Goal: Check status: Check status

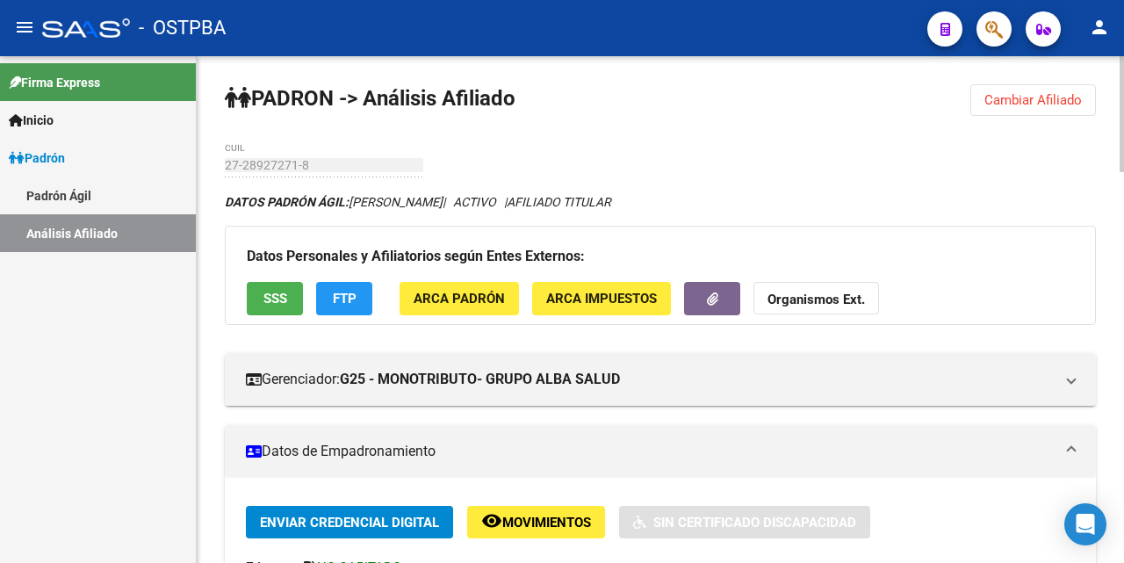
click at [1061, 99] on span "Cambiar Afiliado" at bounding box center [1032, 100] width 97 height 16
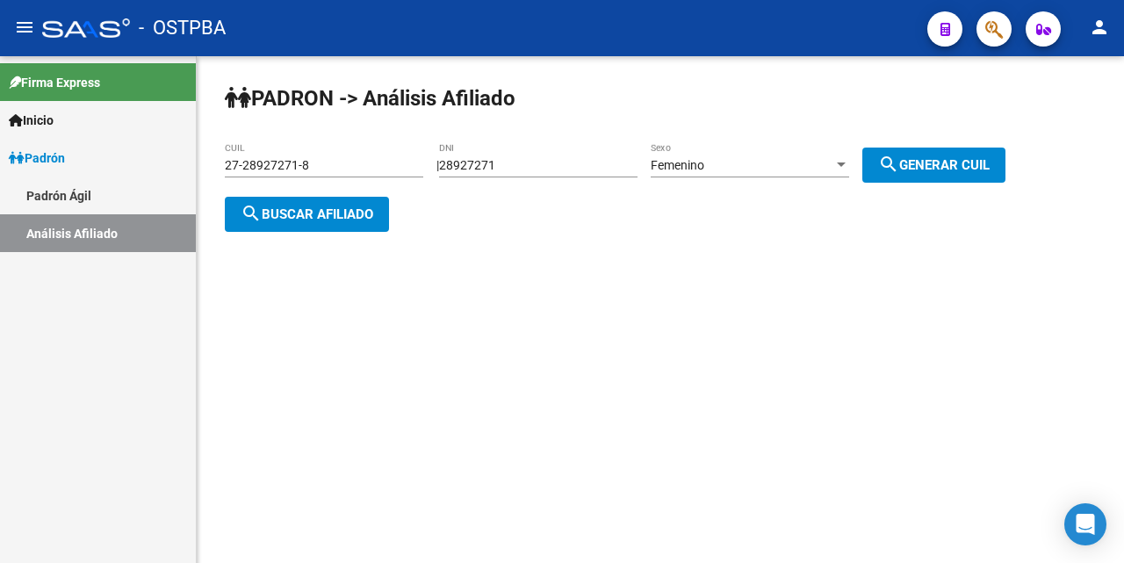
drag, startPoint x: 607, startPoint y: 119, endPoint x: 607, endPoint y: 134, distance: 14.9
click at [607, 121] on div "PADRON -> Análisis Afiliado 27-28927271-8 CUIL | 28927271 DNI Femenino Sexo sea…" at bounding box center [660, 172] width 927 height 232
click at [607, 143] on div "28927271 DNI" at bounding box center [538, 159] width 198 height 35
type input "2"
click at [323, 153] on div "27-28927271-8 CUIL" at bounding box center [324, 159] width 198 height 35
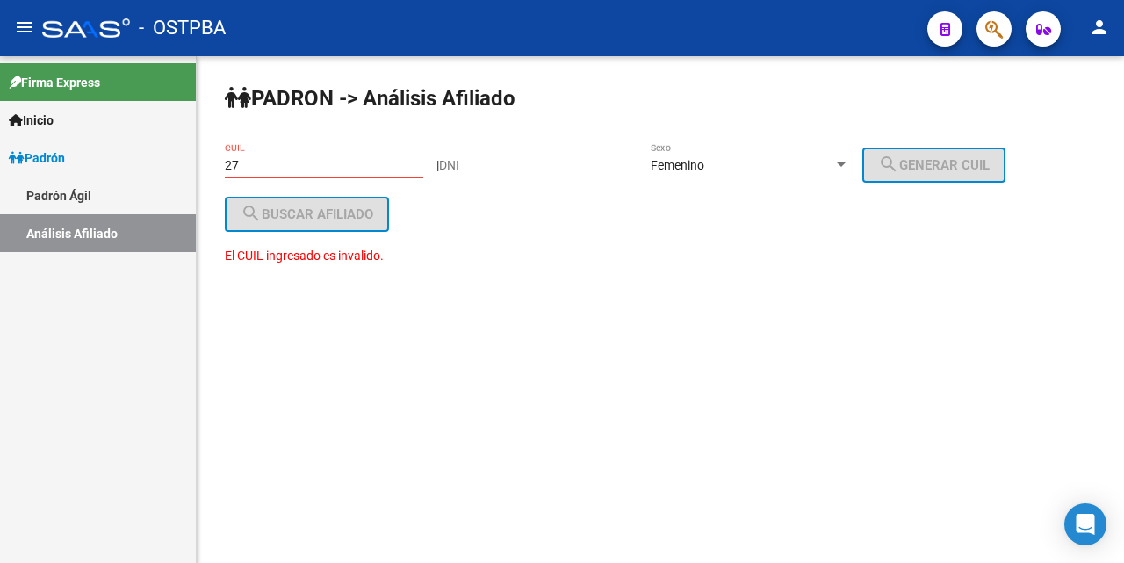
type input "2"
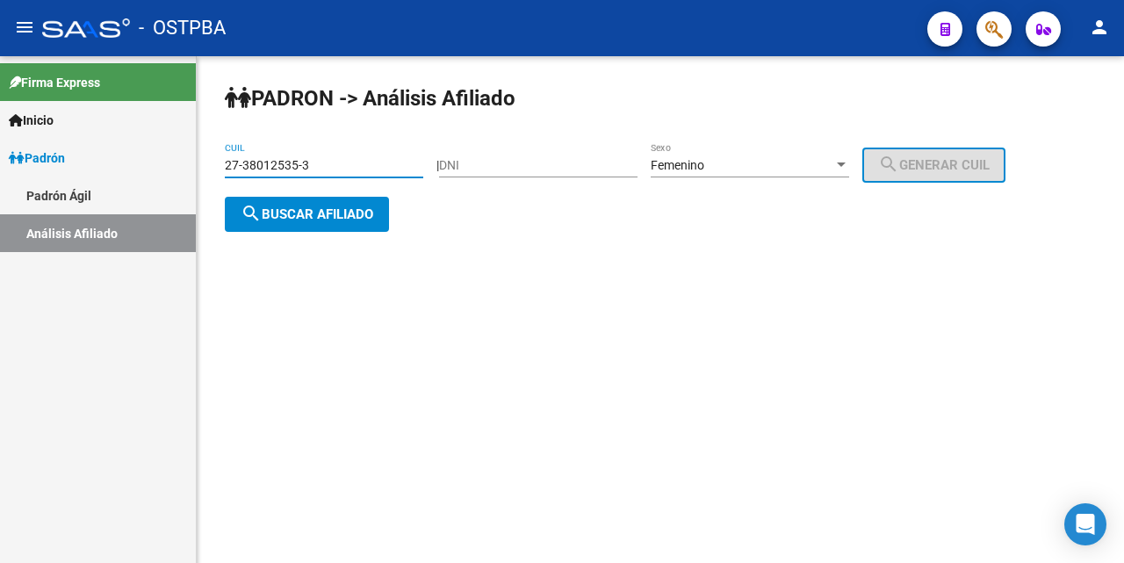
type input "27-38012535-3"
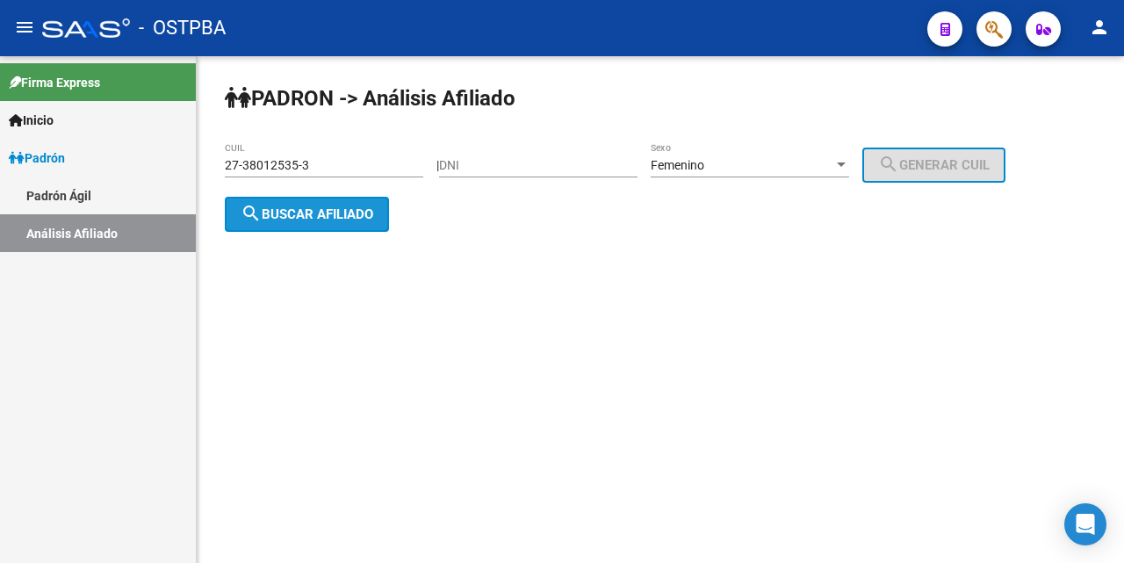
click at [355, 214] on span "search Buscar afiliado" at bounding box center [307, 214] width 133 height 16
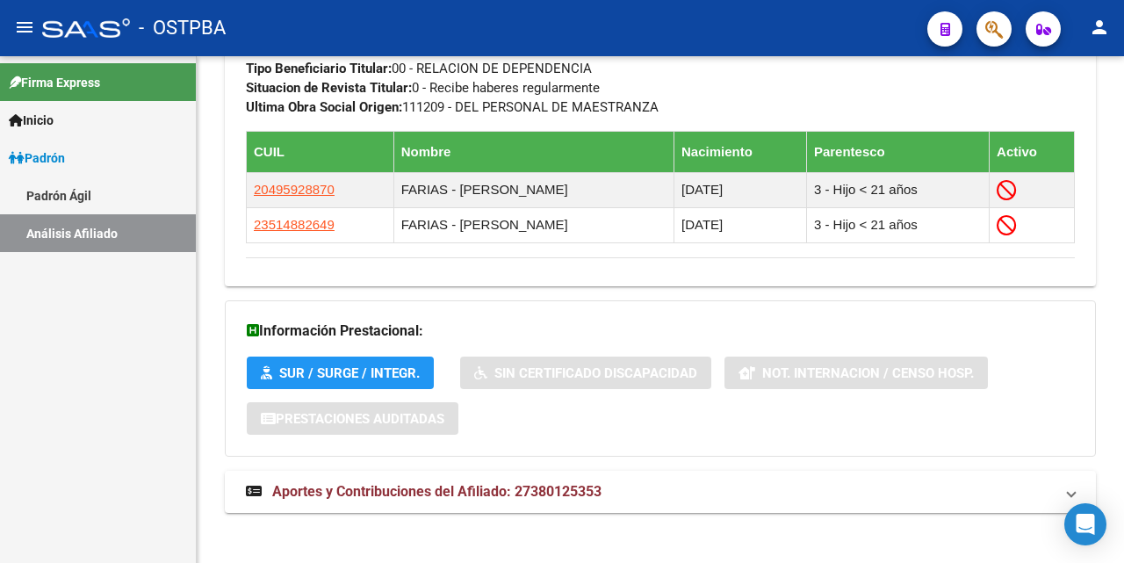
scroll to position [1018, 0]
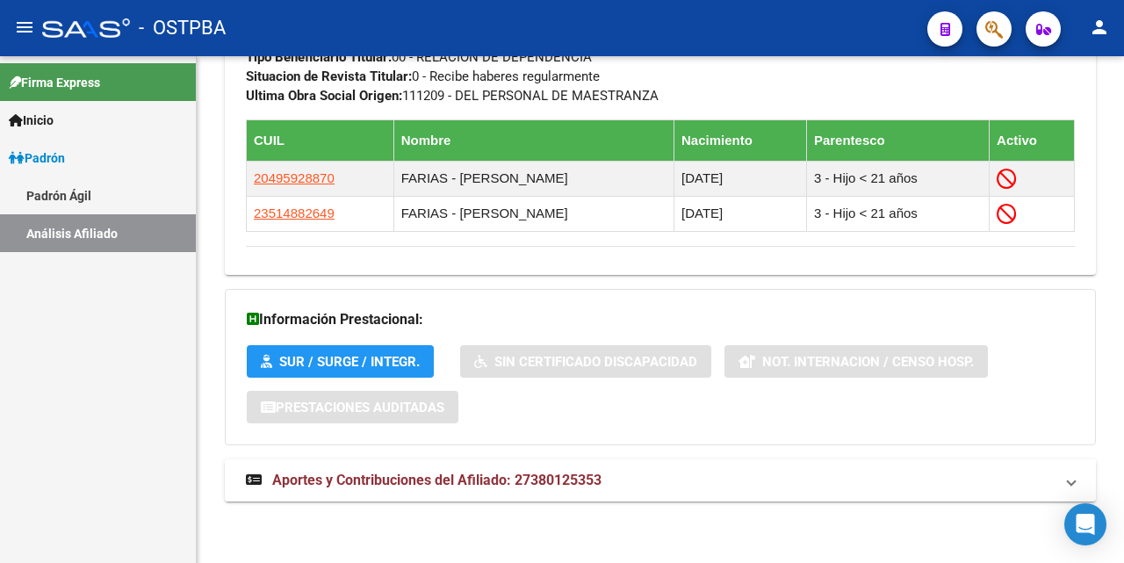
click at [449, 486] on span "Aportes y Contribuciones del Afiliado: 27380125353" at bounding box center [436, 480] width 329 height 17
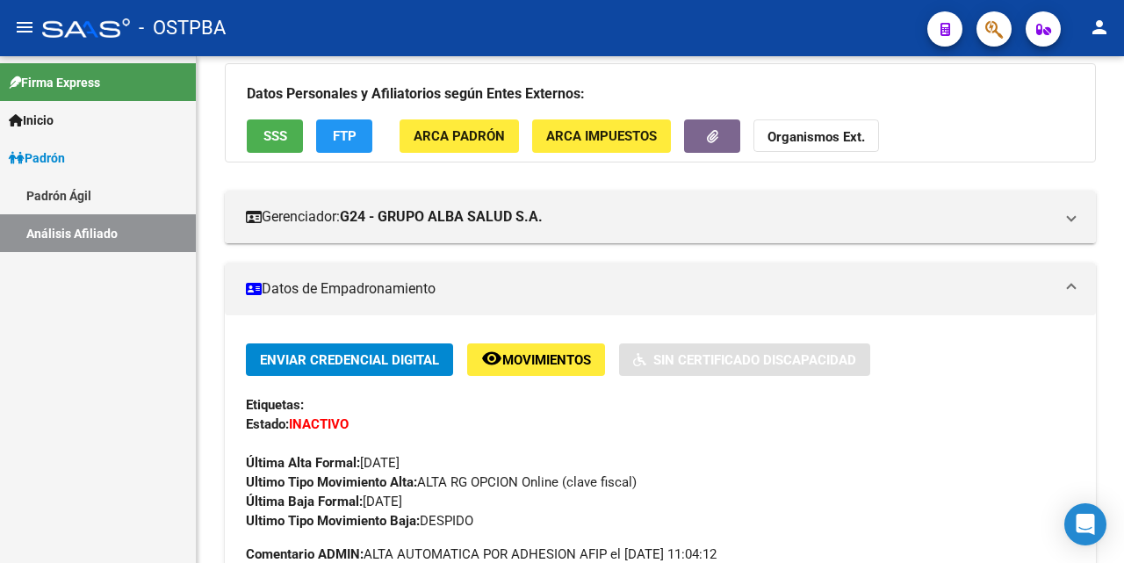
scroll to position [140, 0]
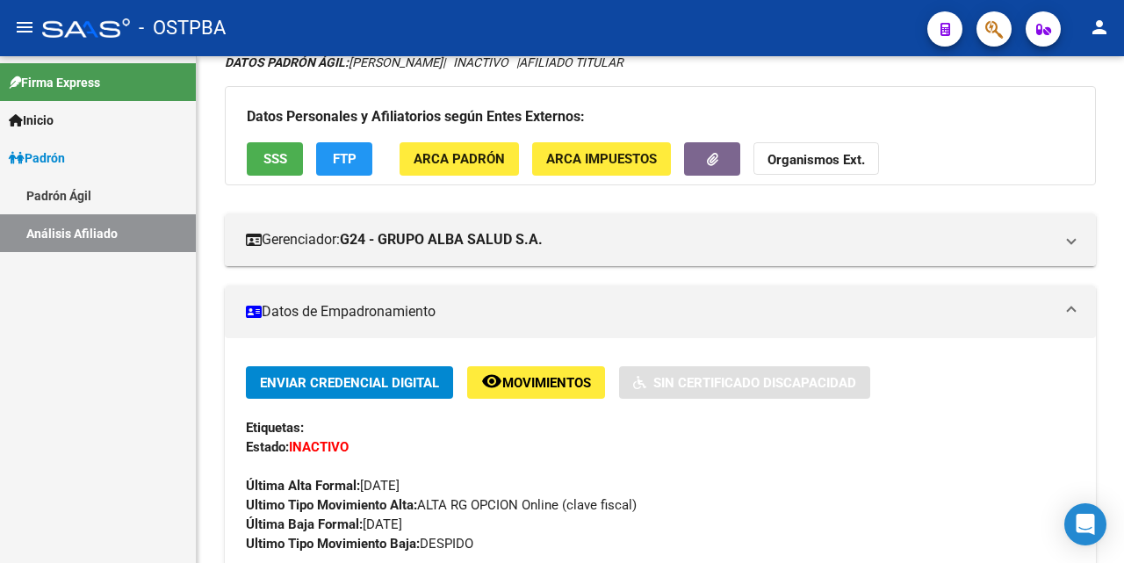
click at [273, 162] on span "SSS" at bounding box center [275, 160] width 24 height 16
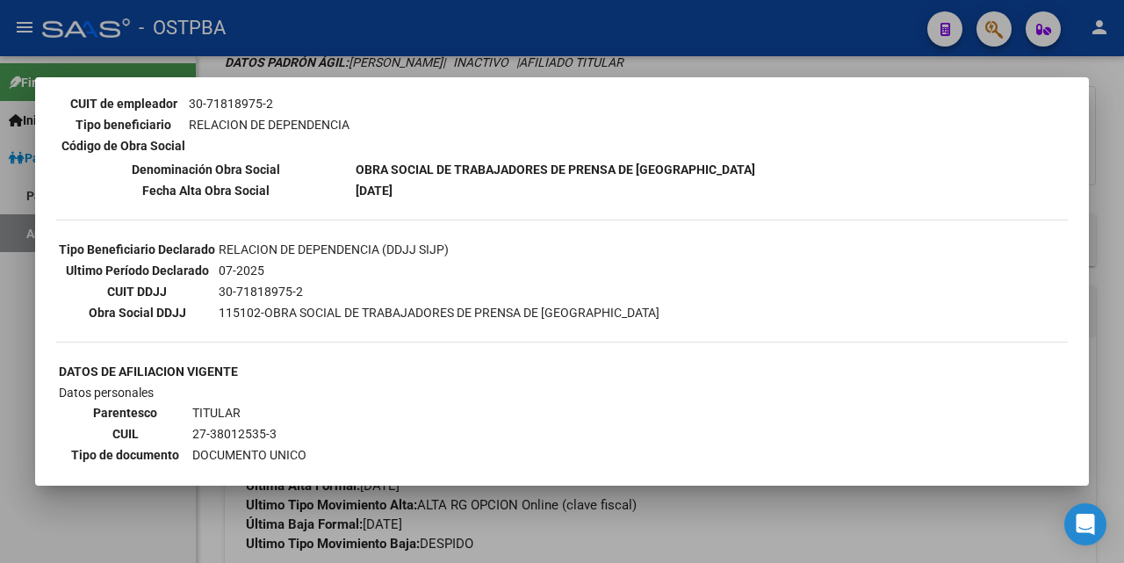
scroll to position [70, 0]
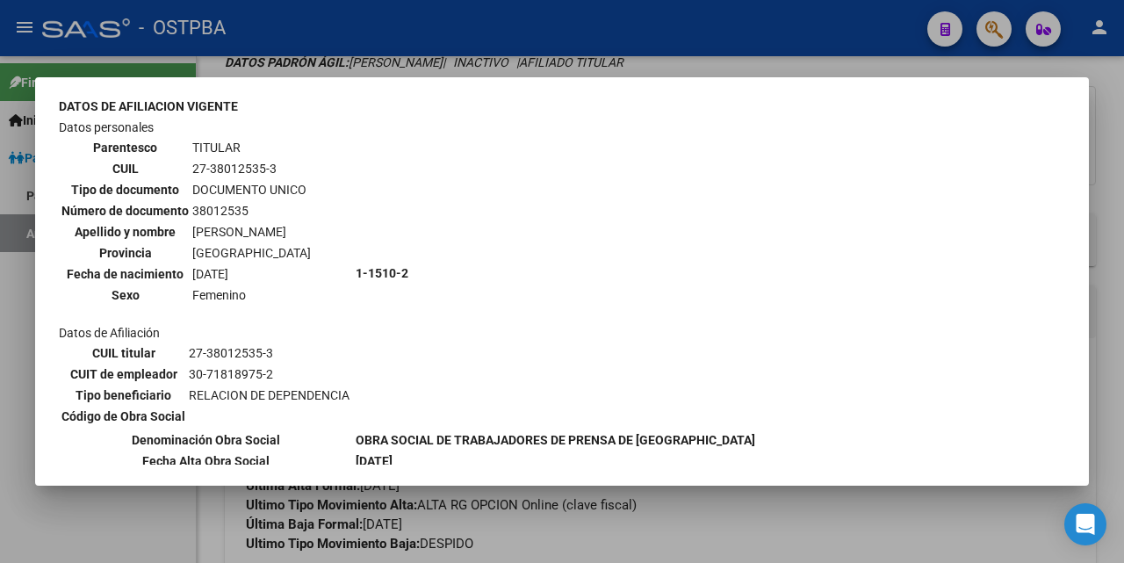
click at [754, 70] on div at bounding box center [562, 281] width 1124 height 563
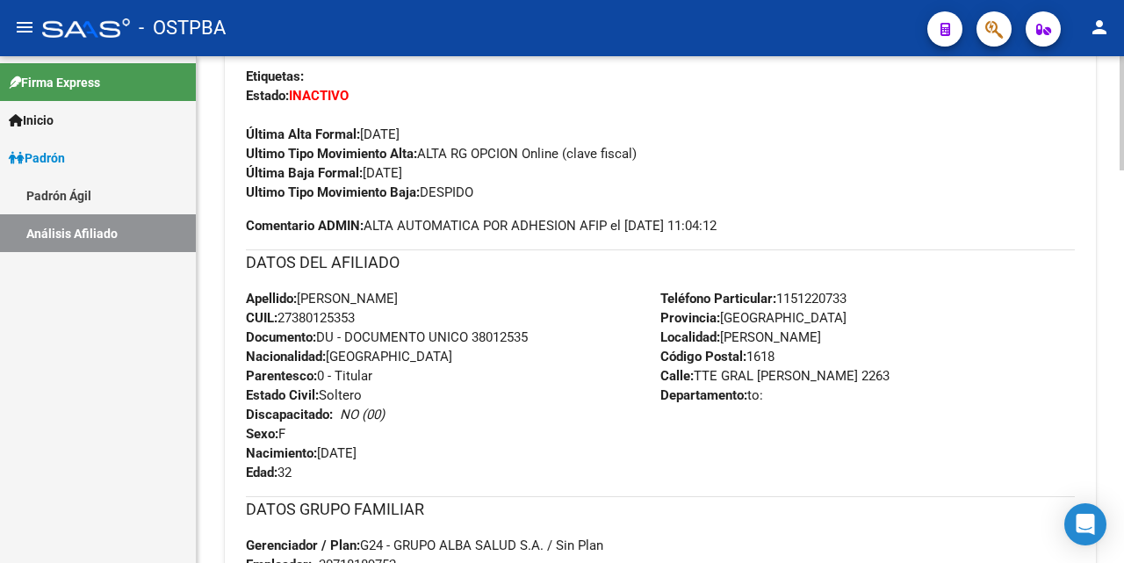
scroll to position [227, 0]
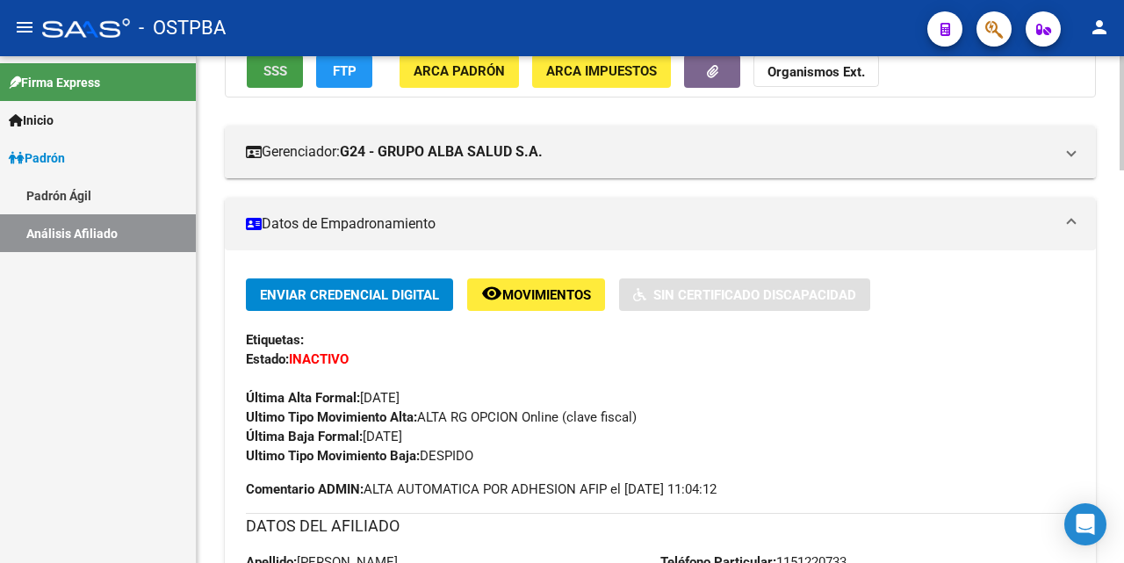
click at [278, 77] on span "SSS" at bounding box center [275, 72] width 24 height 16
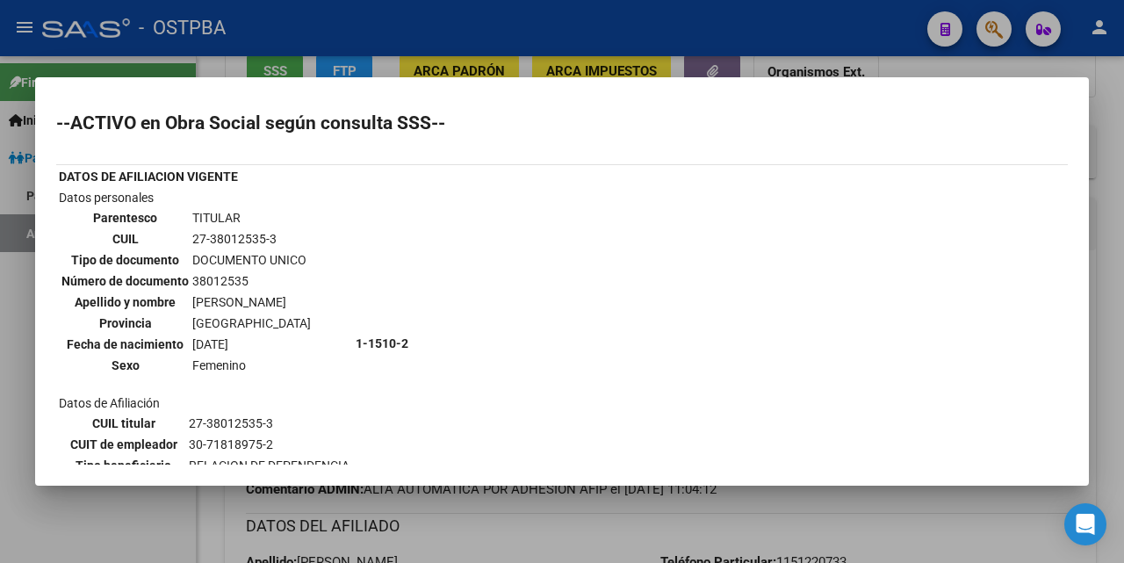
click at [738, 38] on div at bounding box center [562, 281] width 1124 height 563
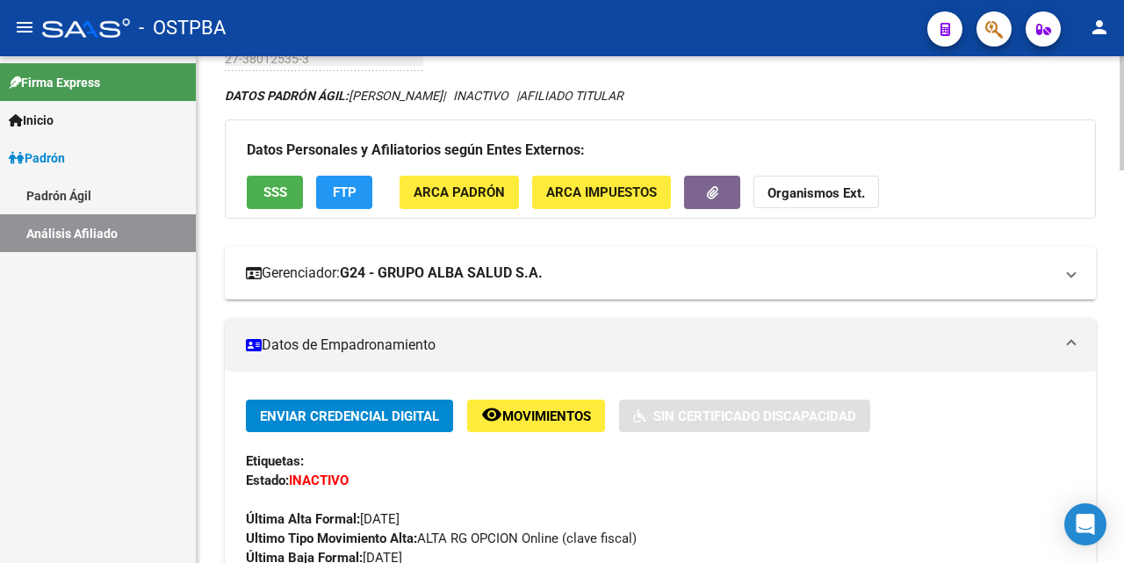
scroll to position [0, 0]
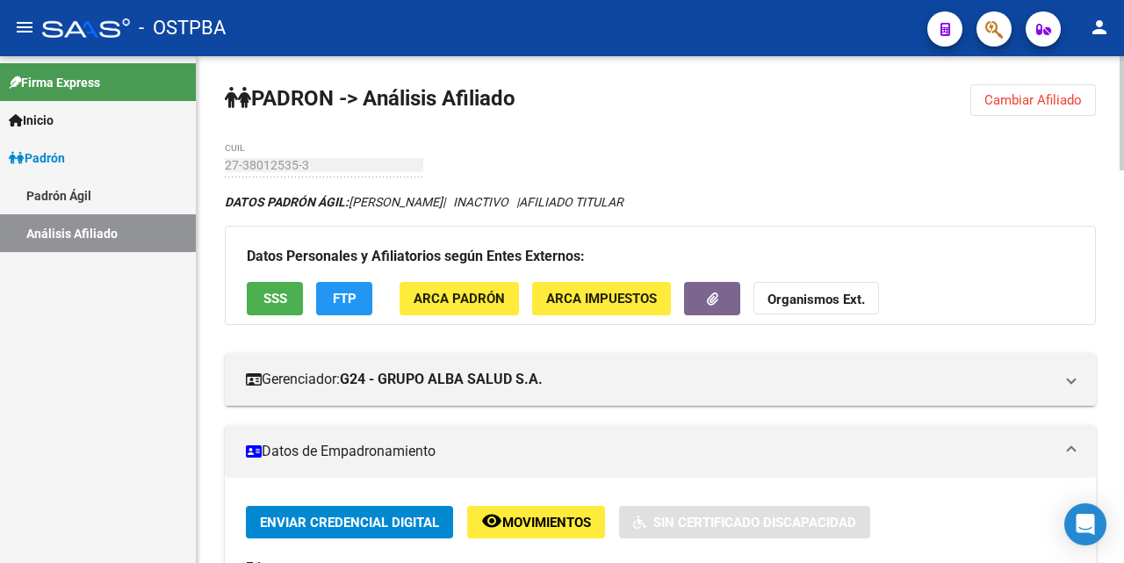
click at [455, 298] on span "ARCA Padrón" at bounding box center [459, 300] width 91 height 16
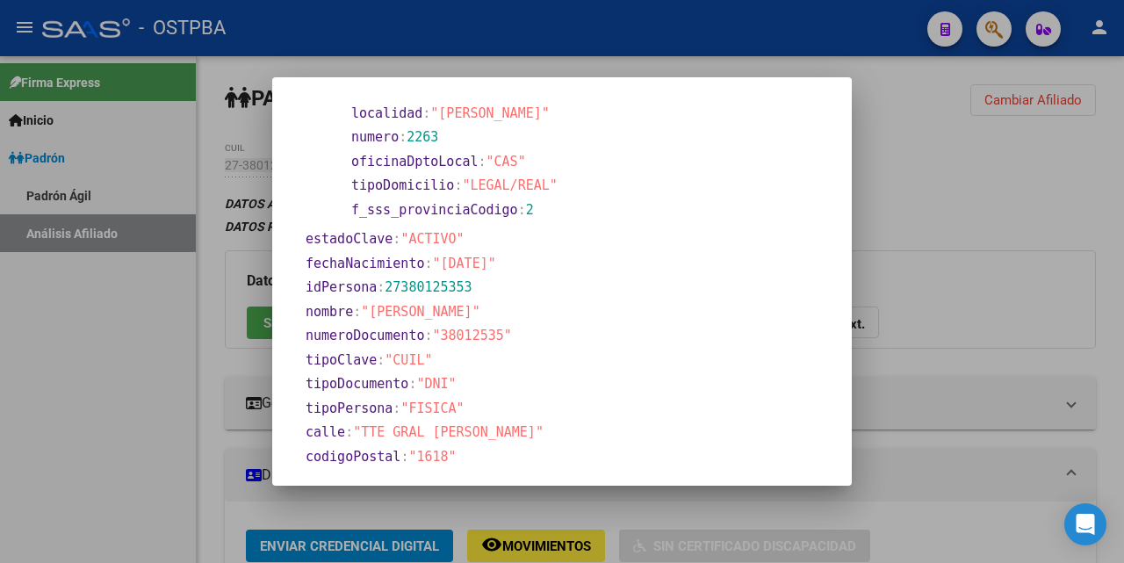
scroll to position [208, 0]
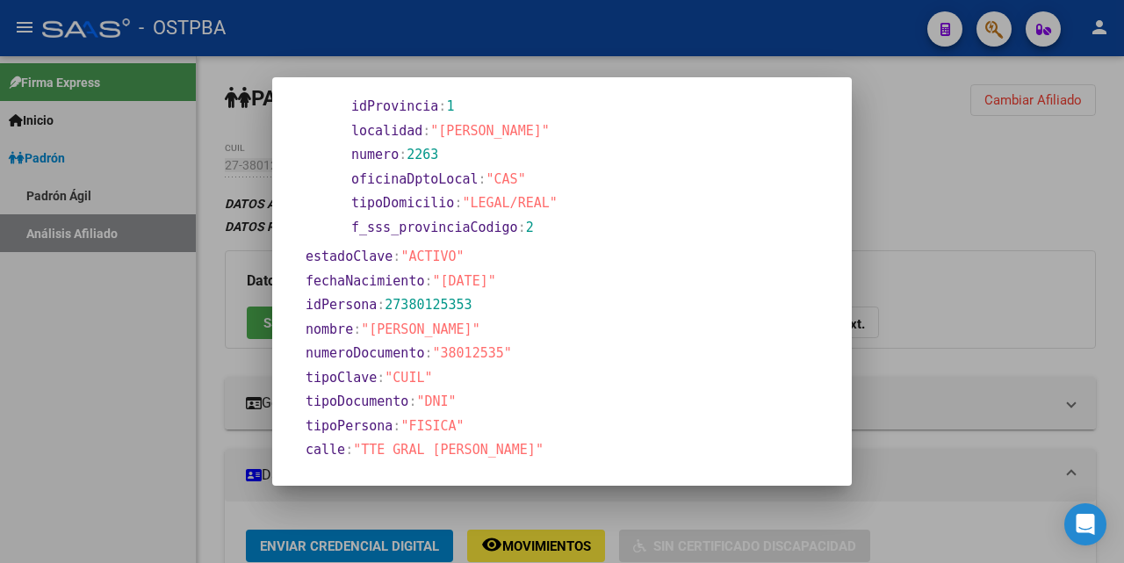
click at [690, 65] on div at bounding box center [562, 281] width 1124 height 563
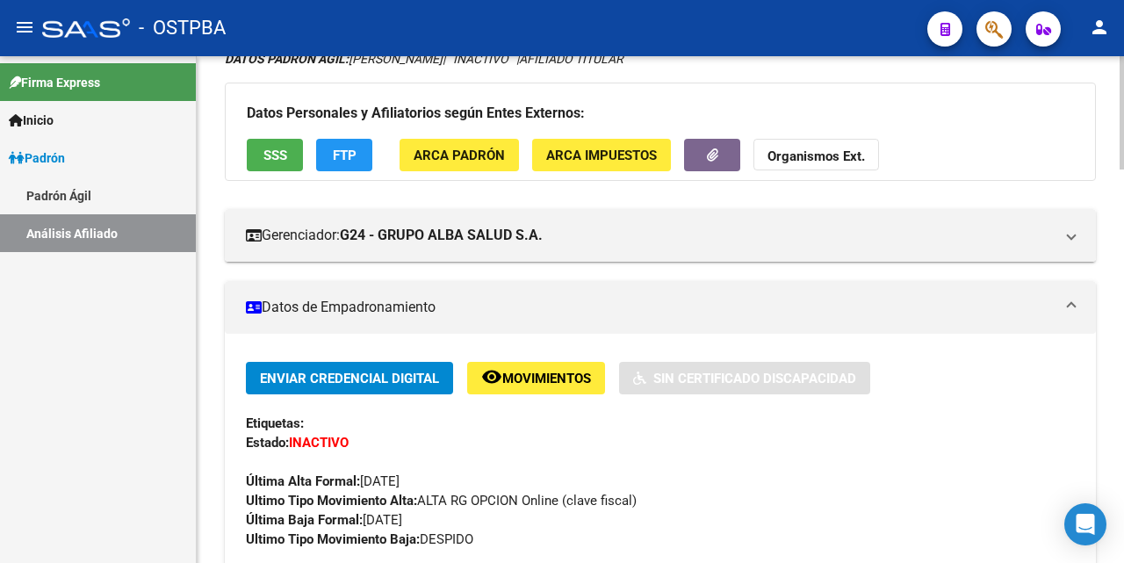
scroll to position [176, 0]
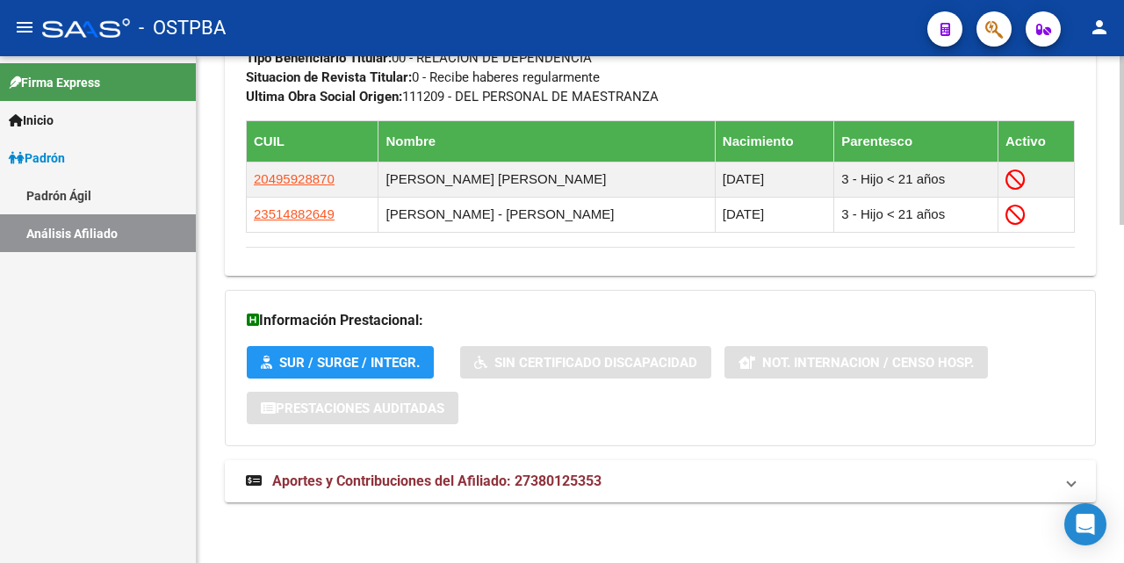
scroll to position [1018, 0]
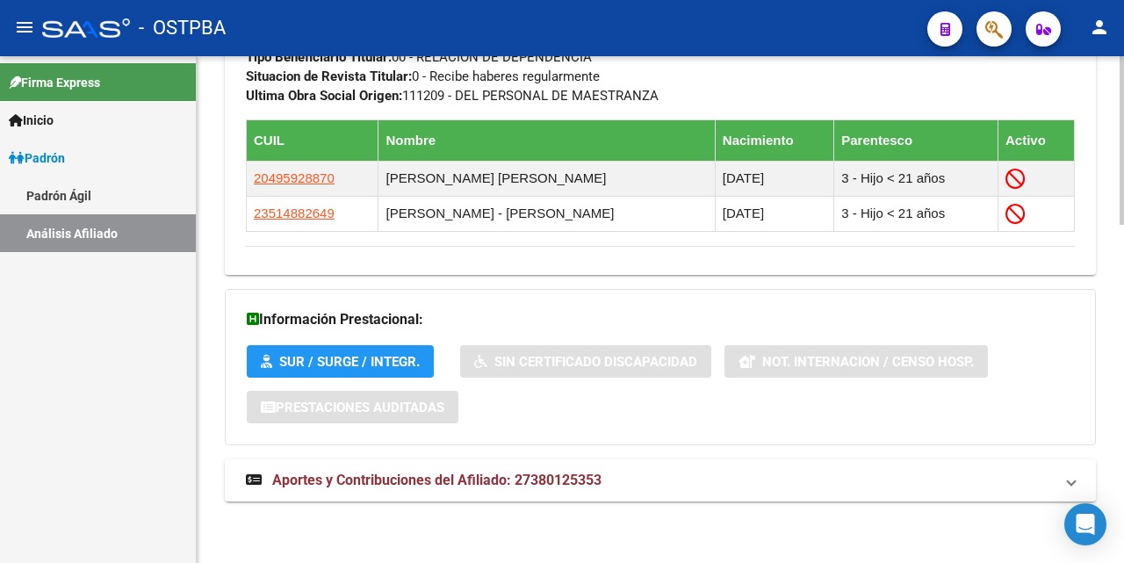
click at [500, 475] on span "Aportes y Contribuciones del Afiliado: 27380125353" at bounding box center [436, 480] width 329 height 17
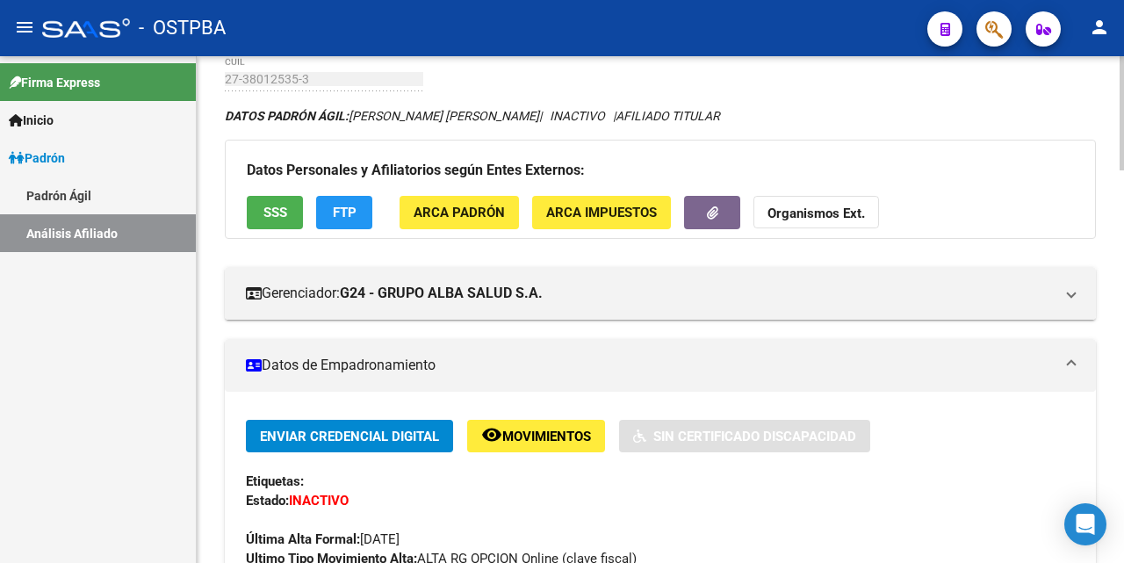
scroll to position [67, 0]
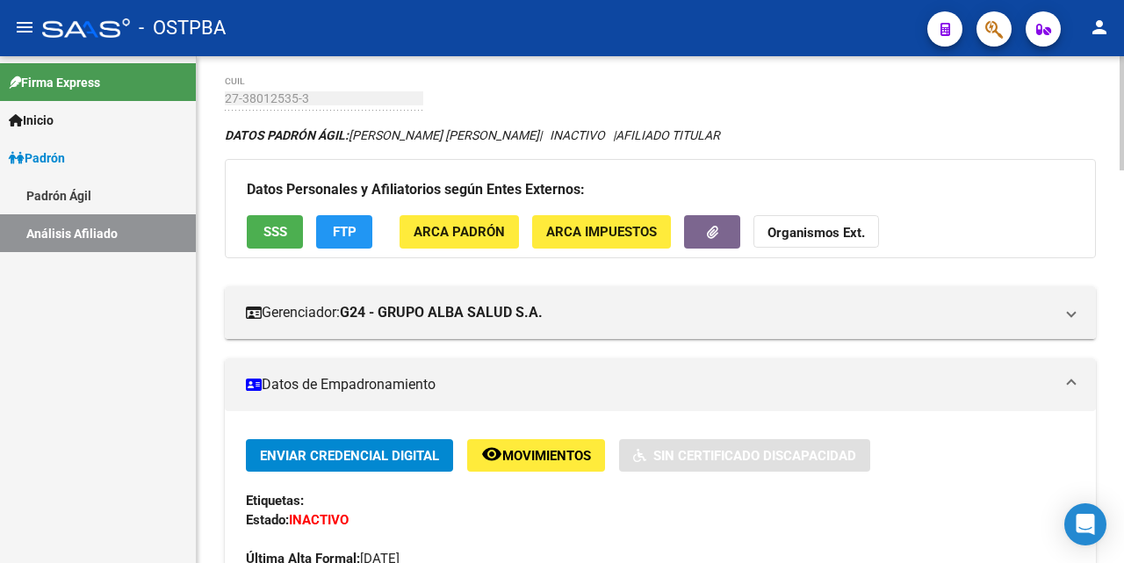
click at [270, 225] on span "SSS" at bounding box center [275, 233] width 24 height 16
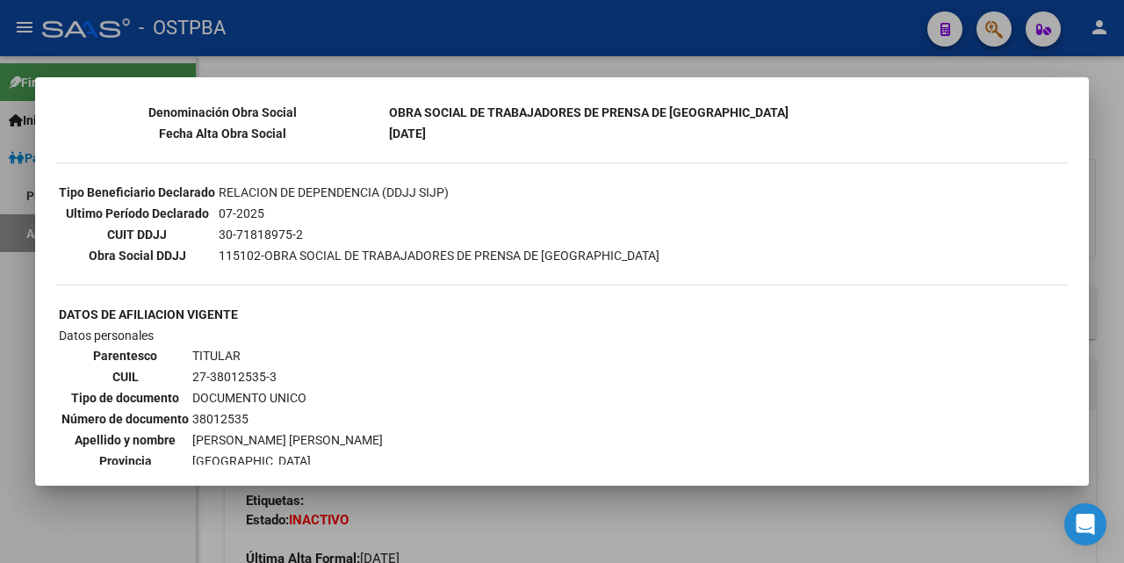
scroll to position [158, 0]
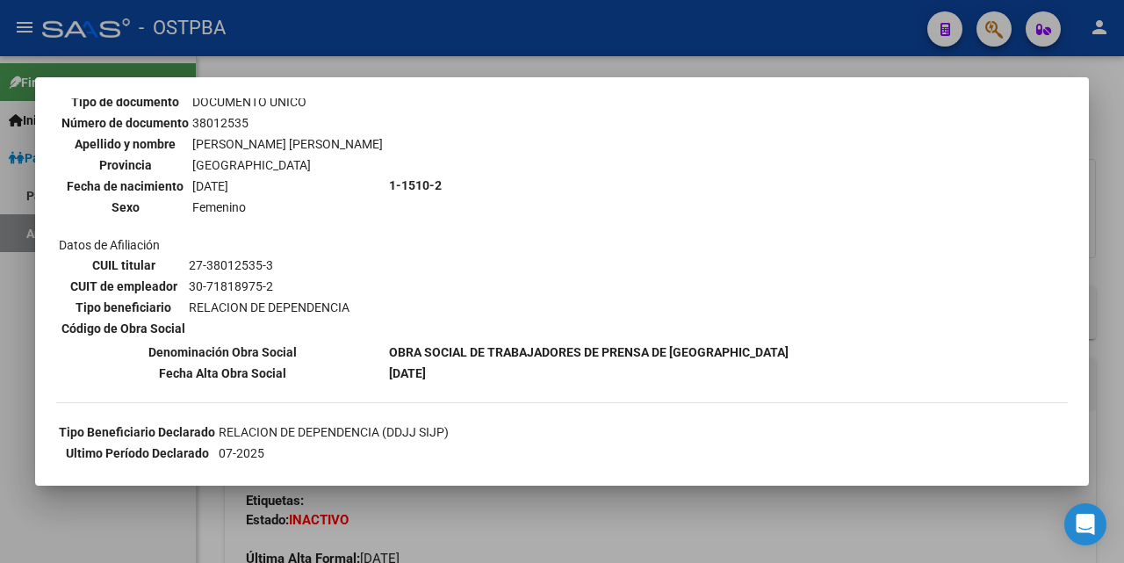
click at [648, 69] on div at bounding box center [562, 281] width 1124 height 563
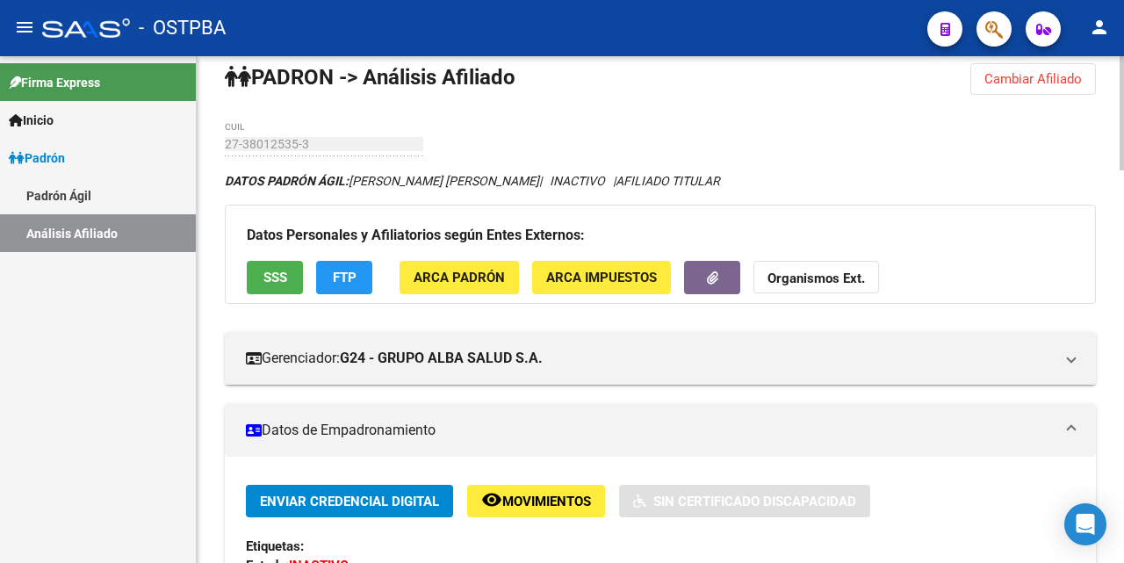
scroll to position [0, 0]
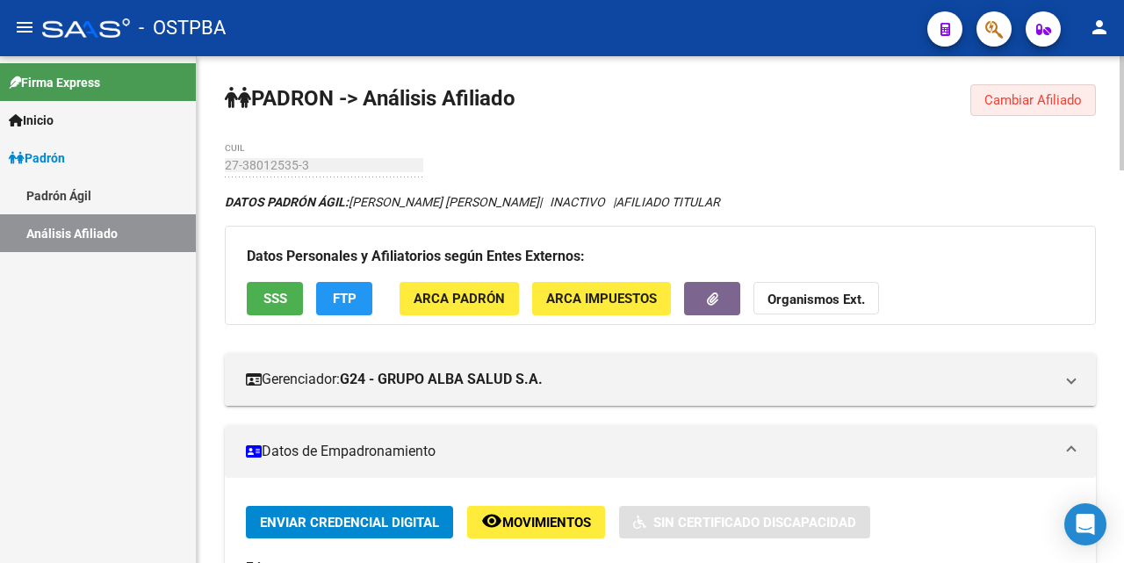
click at [1001, 104] on span "Cambiar Afiliado" at bounding box center [1032, 100] width 97 height 16
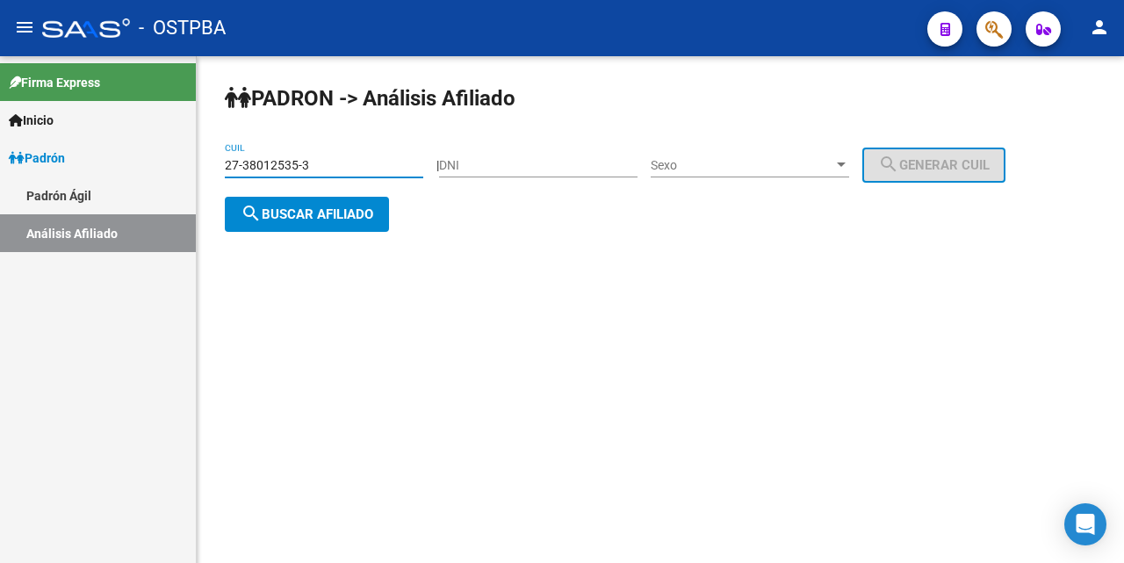
click at [385, 163] on input "27-38012535-3" at bounding box center [324, 165] width 198 height 15
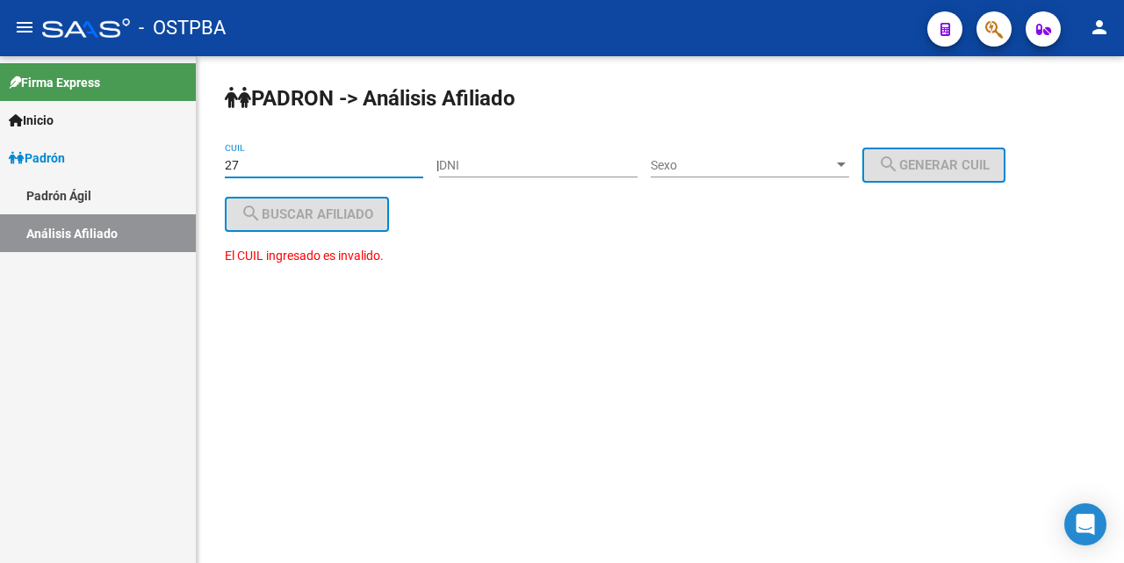
type input "2"
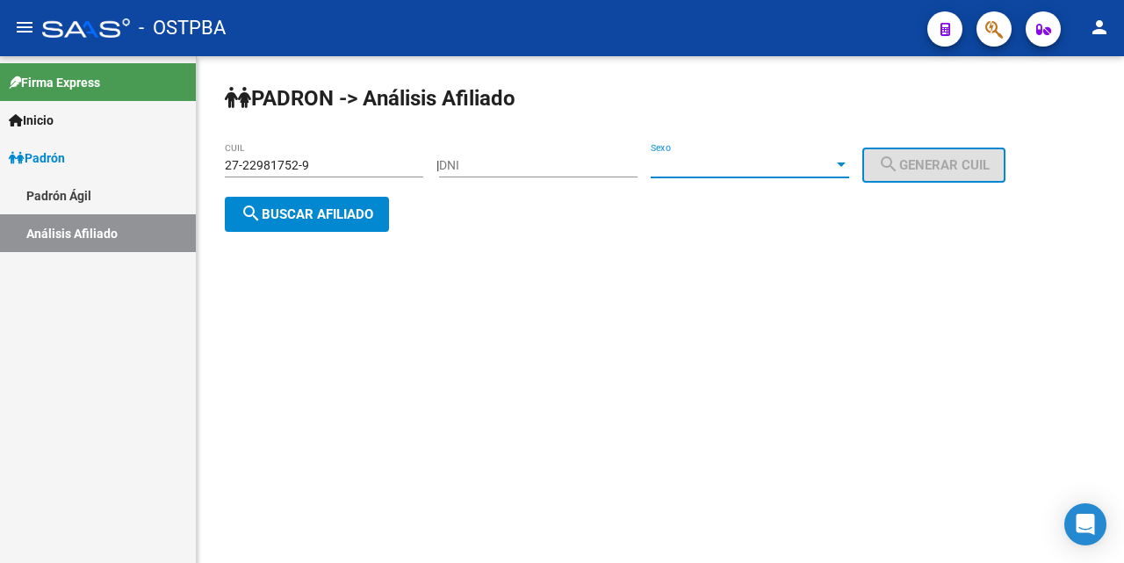
click at [849, 162] on div at bounding box center [841, 165] width 16 height 14
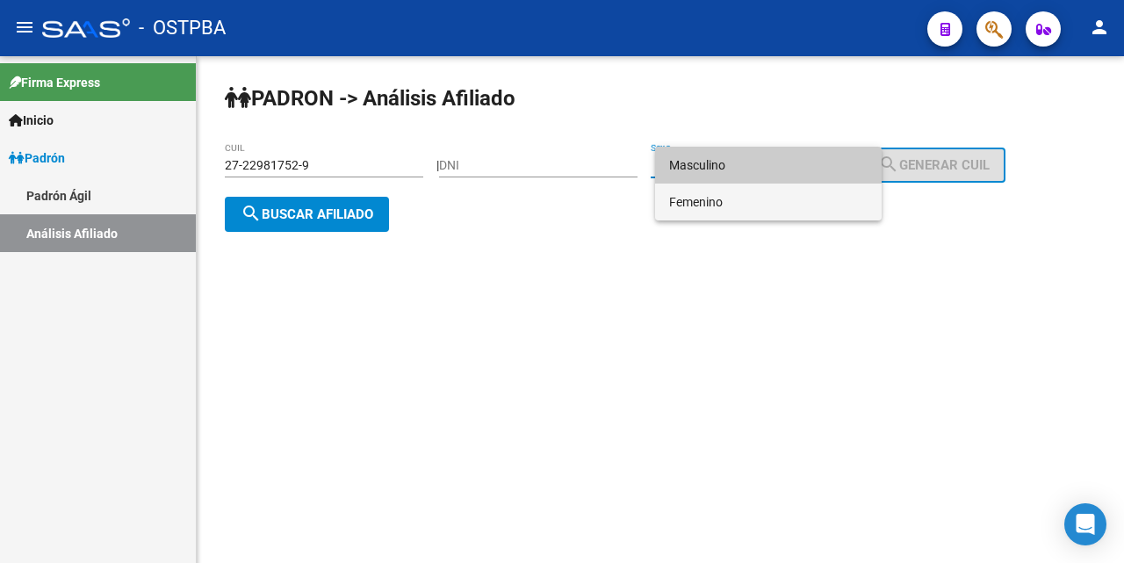
click at [753, 201] on span "Femenino" at bounding box center [768, 202] width 198 height 37
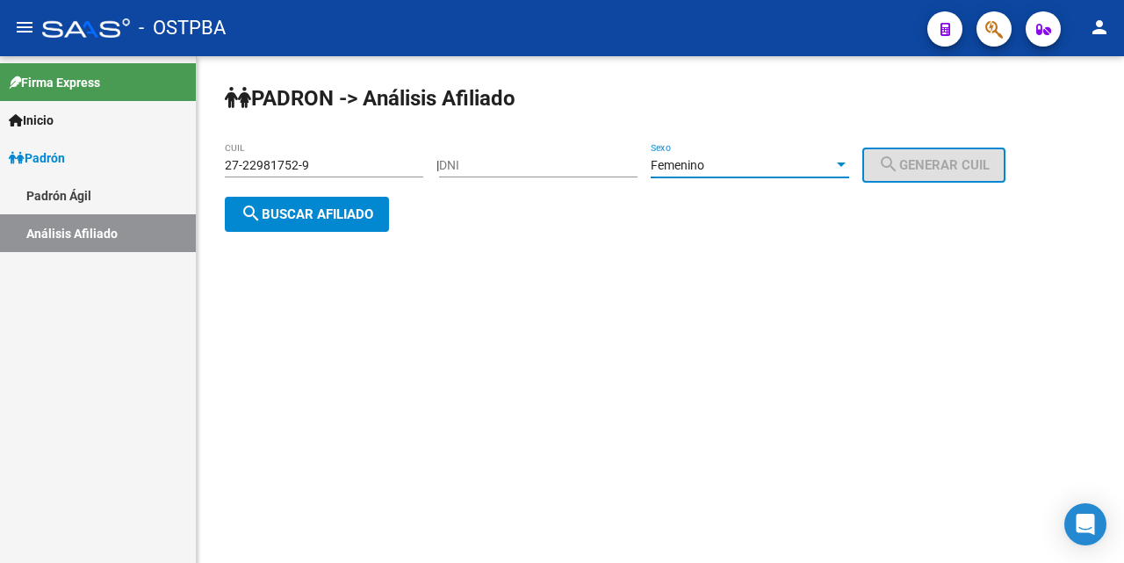
click at [325, 210] on span "search Buscar afiliado" at bounding box center [307, 214] width 133 height 16
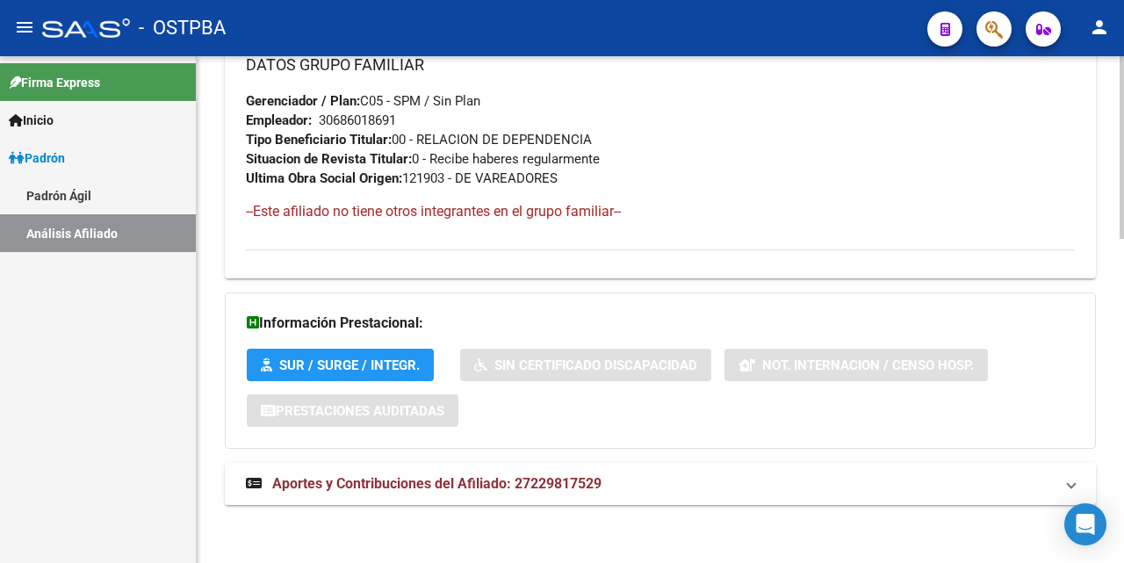
scroll to position [900, 0]
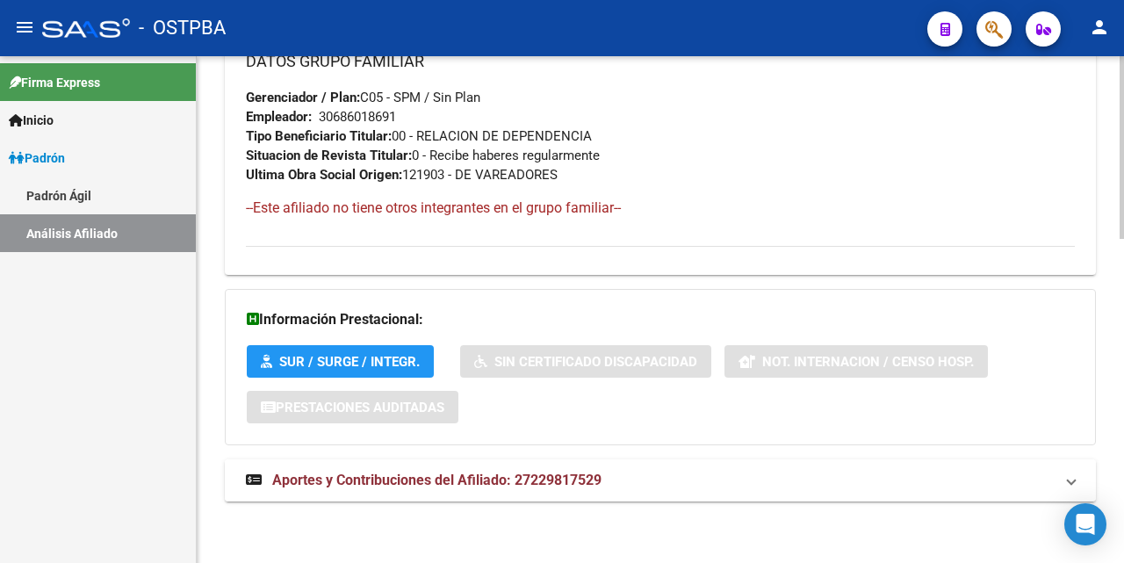
click at [492, 482] on span "Aportes y Contribuciones del Afiliado: 27229817529" at bounding box center [436, 480] width 329 height 17
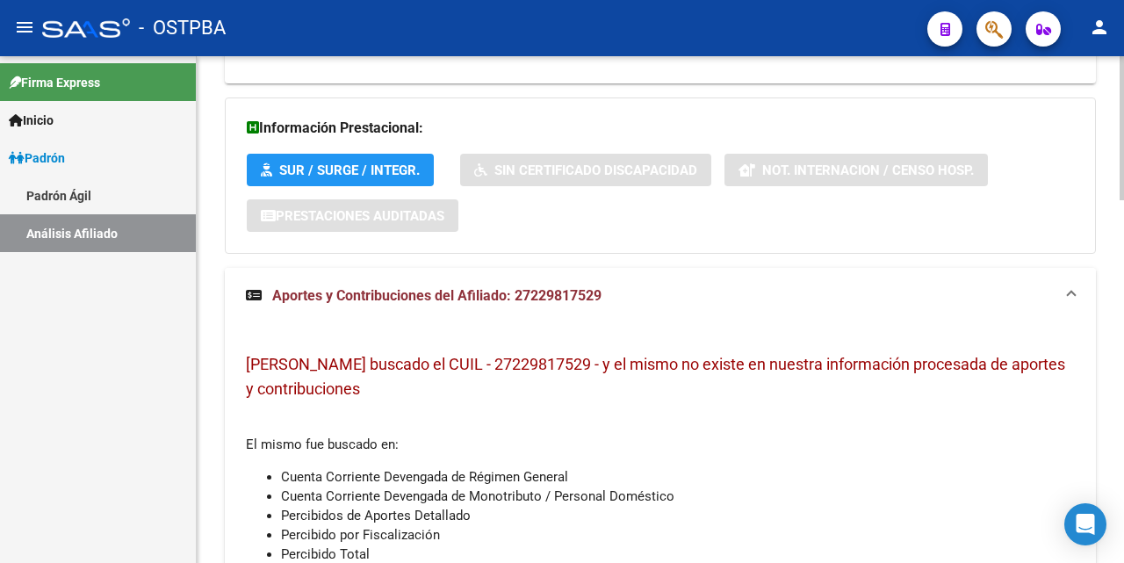
scroll to position [1098, 0]
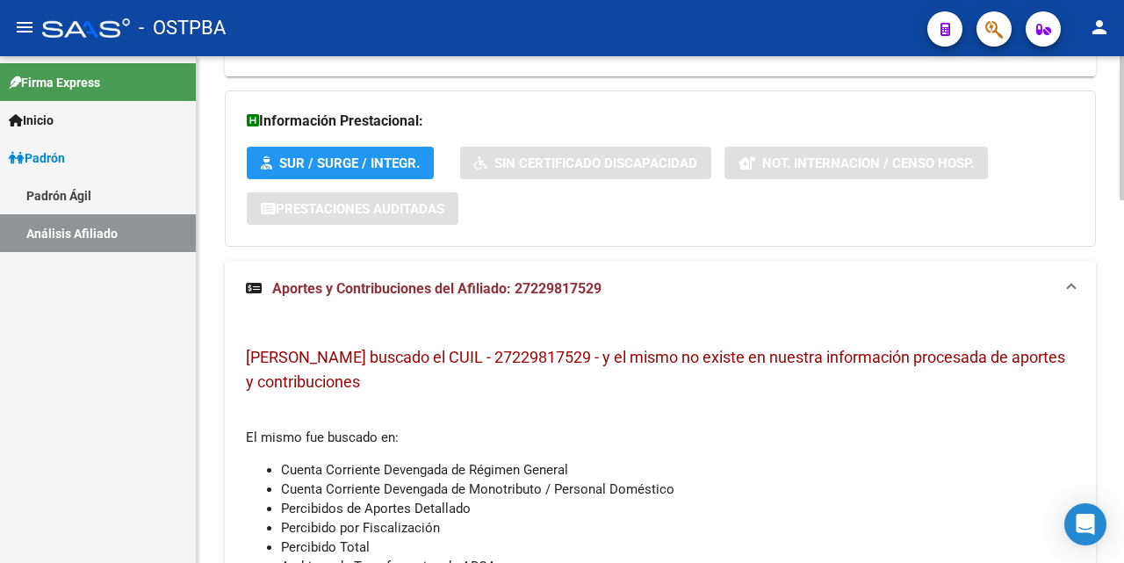
click at [391, 285] on span "Aportes y Contribuciones del Afiliado: 27229817529" at bounding box center [436, 288] width 329 height 17
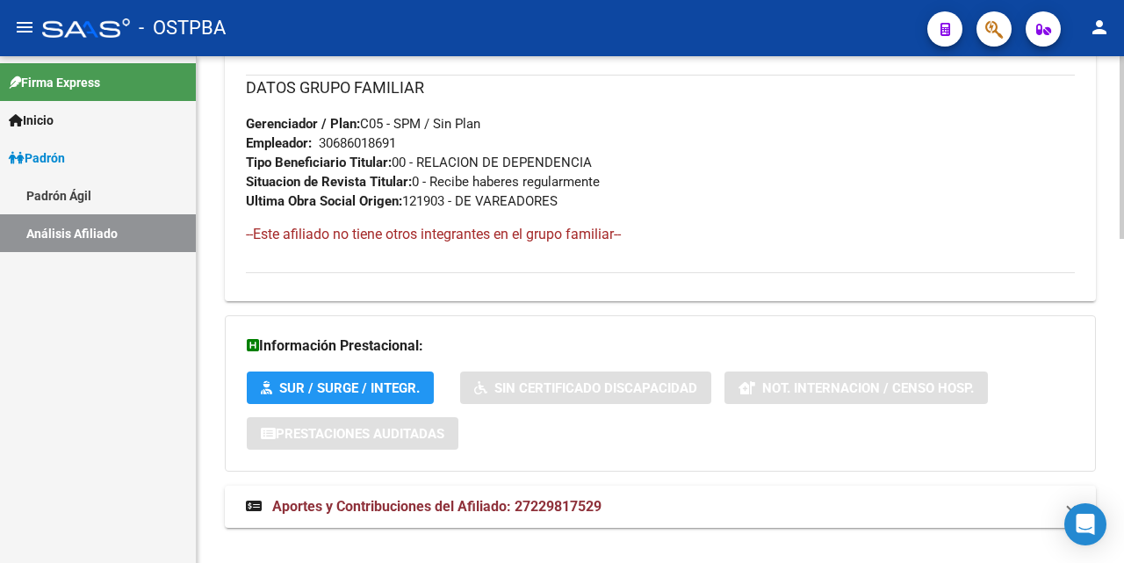
scroll to position [900, 0]
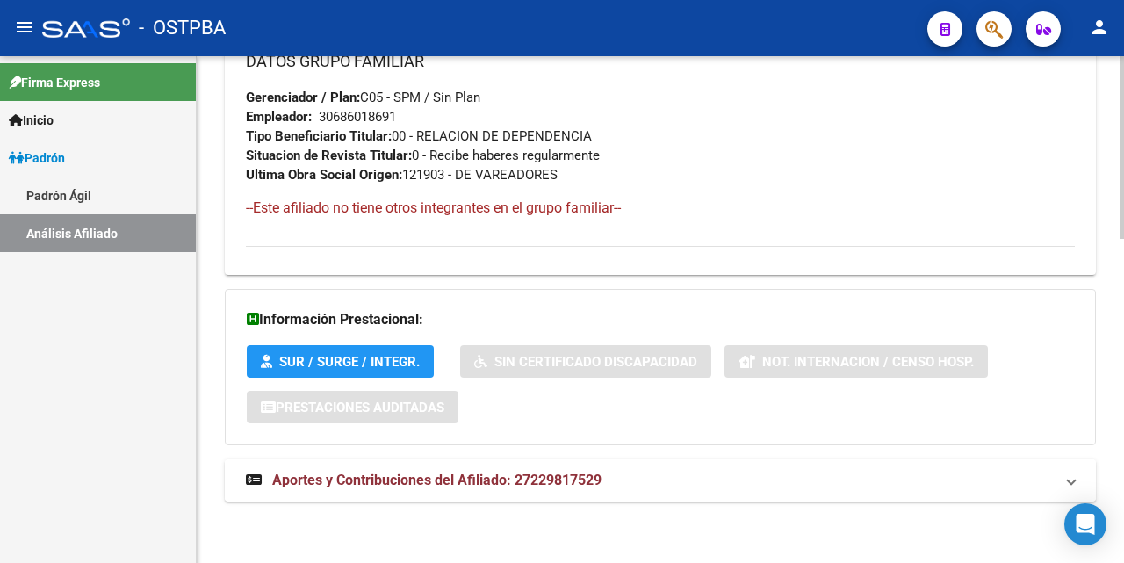
click at [443, 477] on span "Aportes y Contribuciones del Afiliado: 27229817529" at bounding box center [436, 480] width 329 height 17
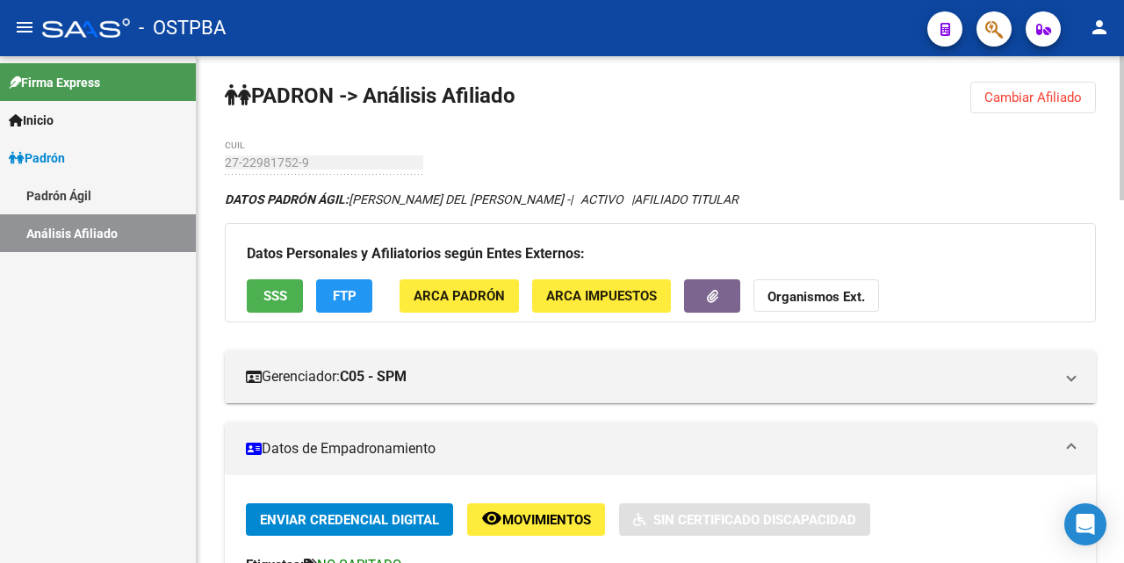
scroll to position [0, 0]
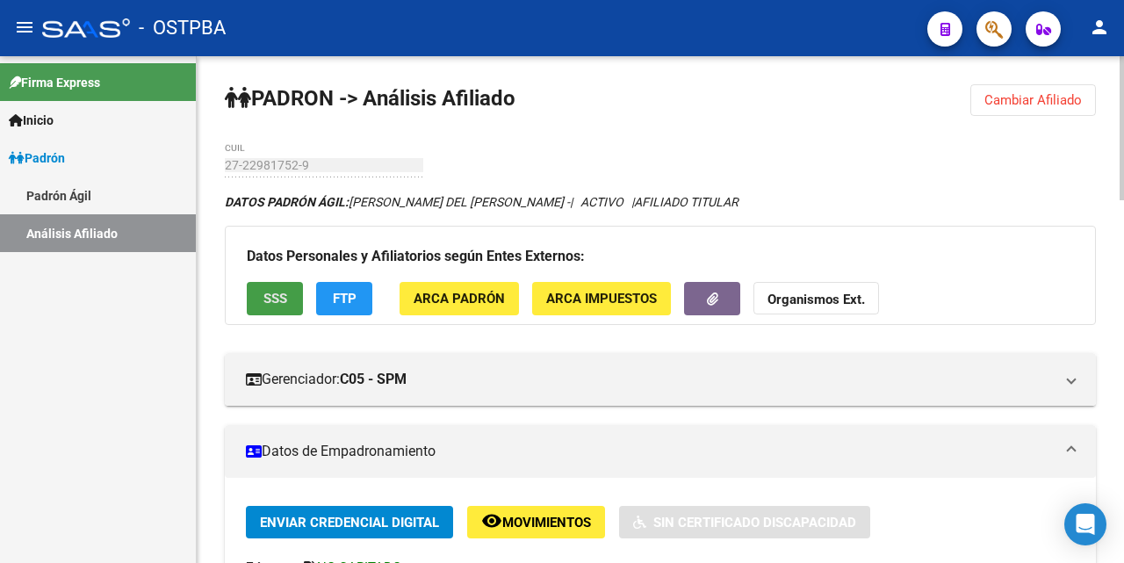
drag, startPoint x: 279, startPoint y: 292, endPoint x: 292, endPoint y: 293, distance: 13.3
click at [292, 293] on button "SSS" at bounding box center [275, 298] width 56 height 32
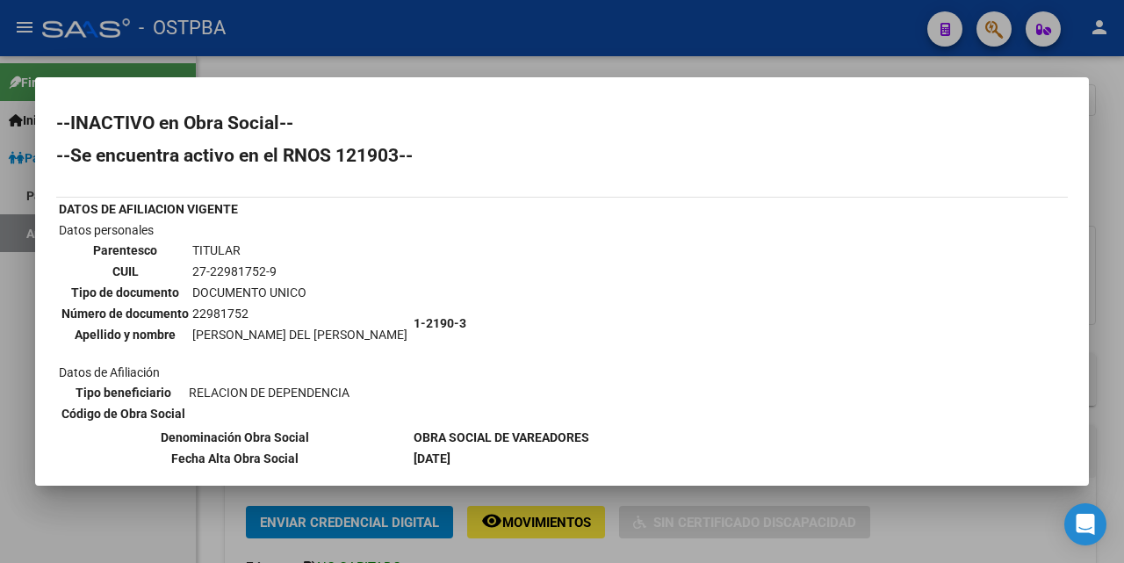
click at [592, 65] on div at bounding box center [562, 281] width 1124 height 563
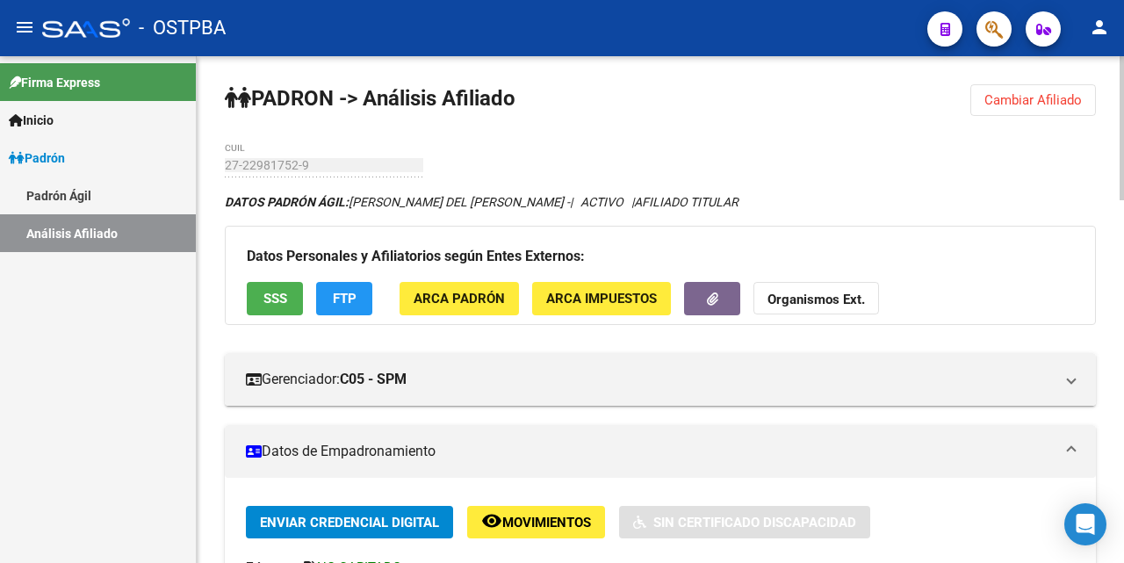
click at [351, 292] on button "FTP" at bounding box center [344, 298] width 56 height 32
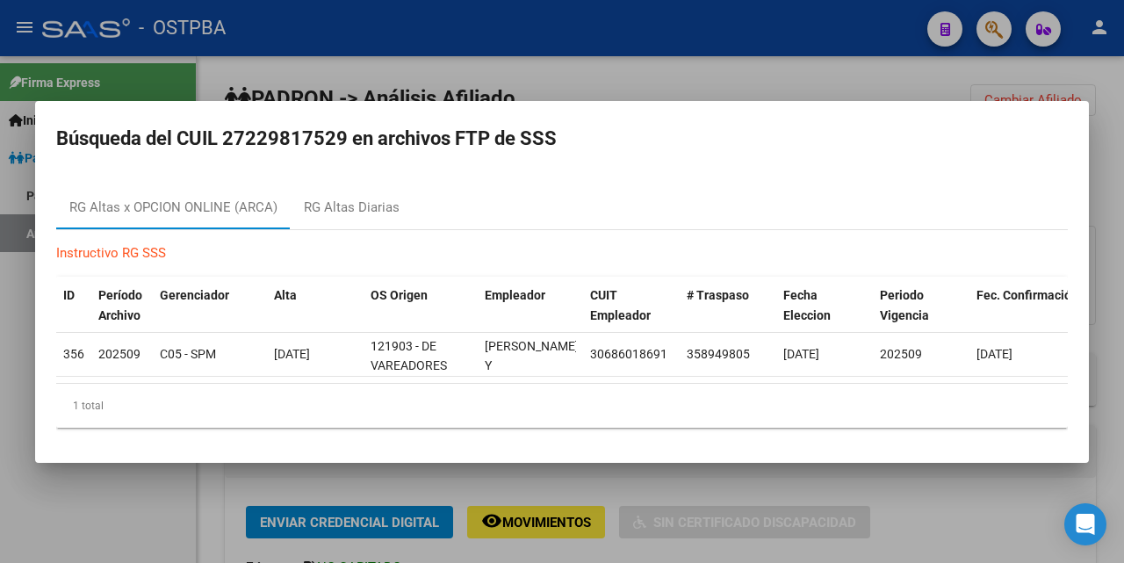
click at [603, 65] on div at bounding box center [562, 281] width 1124 height 563
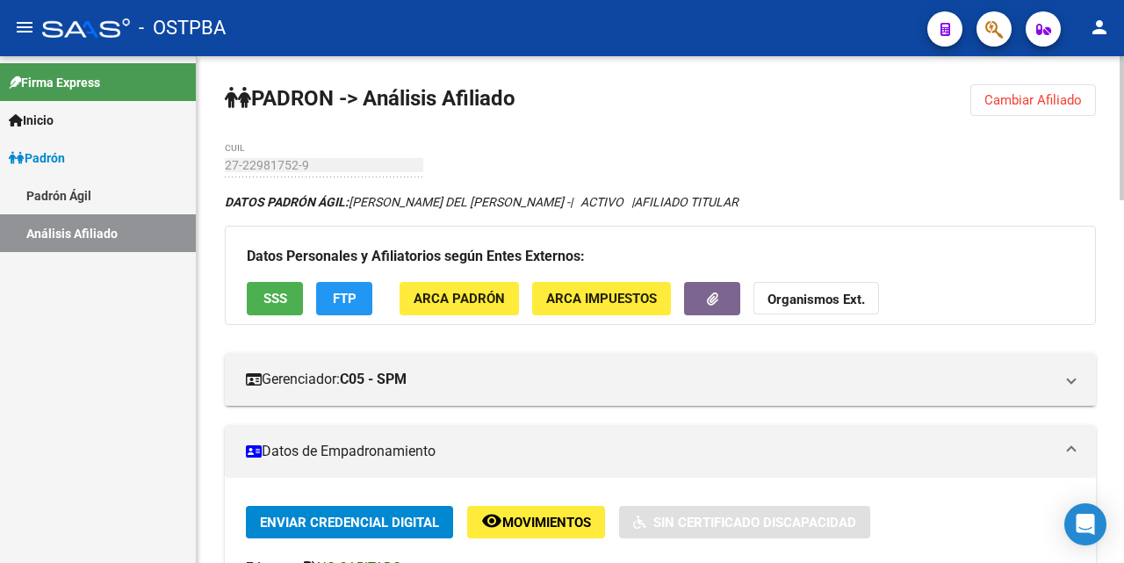
click at [994, 99] on span "Cambiar Afiliado" at bounding box center [1032, 100] width 97 height 16
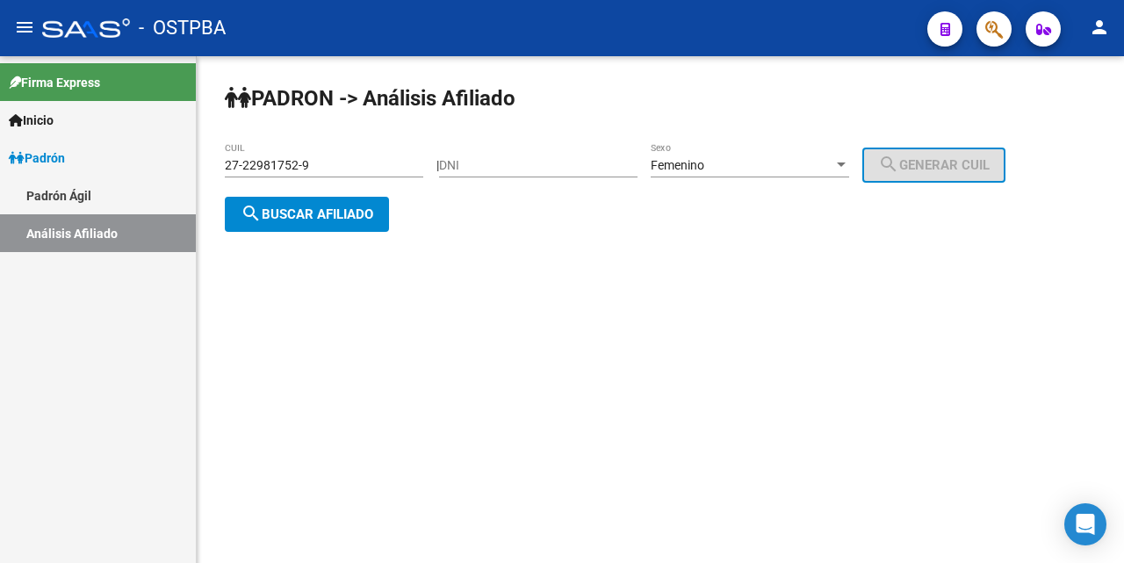
click at [385, 173] on div "27-22981752-9 CUIL" at bounding box center [324, 159] width 198 height 35
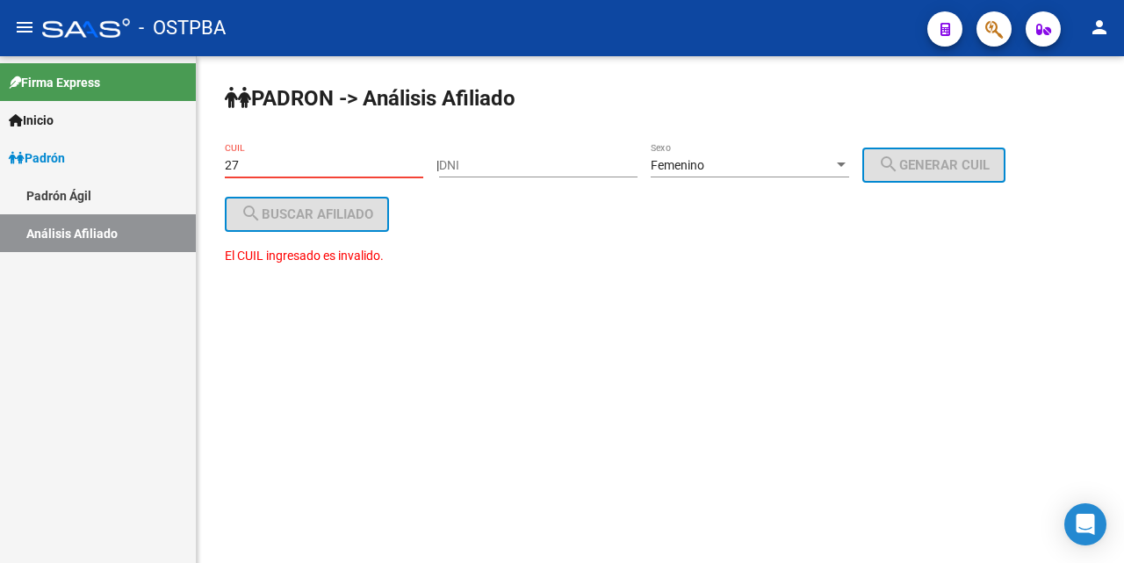
type input "2"
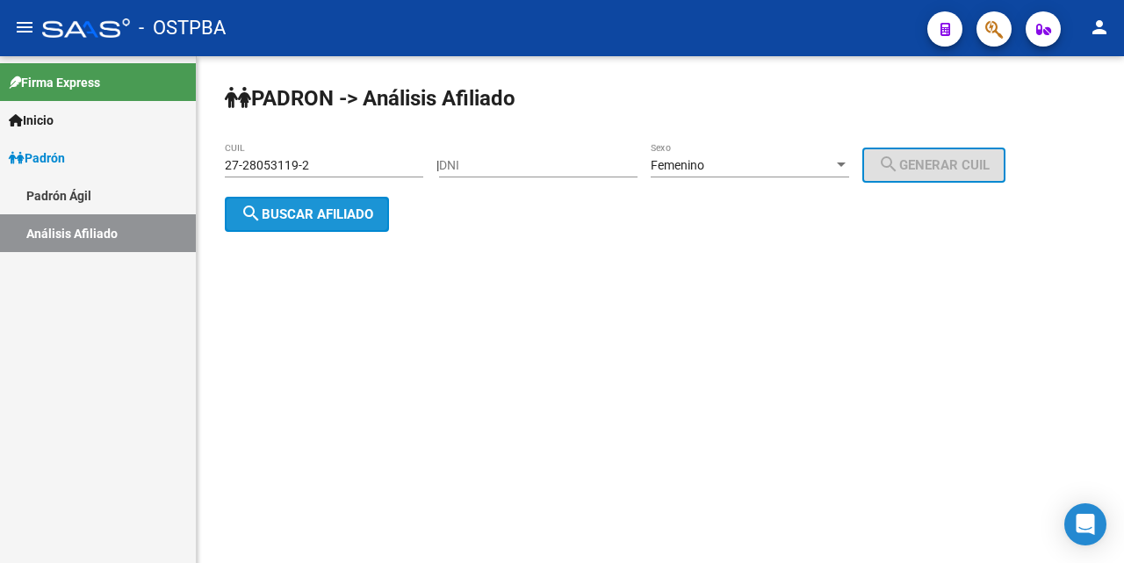
click at [294, 210] on span "search Buscar afiliado" at bounding box center [307, 214] width 133 height 16
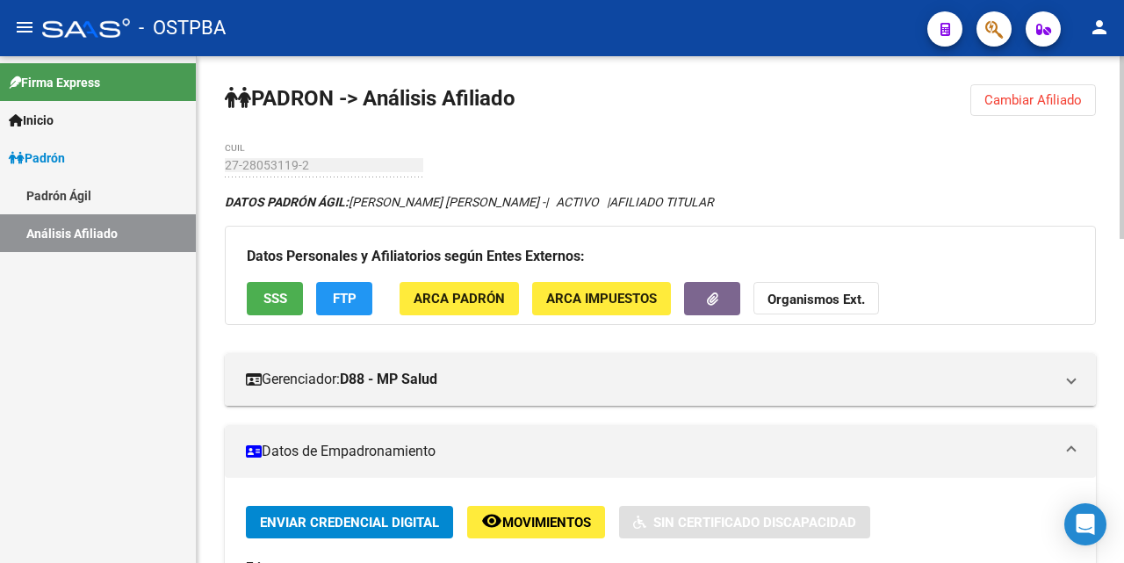
click at [276, 279] on div "Datos Personales y Afiliatorios según Entes Externos: SSS FTP ARCA Padrón ARCA …" at bounding box center [660, 275] width 871 height 98
click at [283, 296] on span "SSS" at bounding box center [275, 300] width 24 height 16
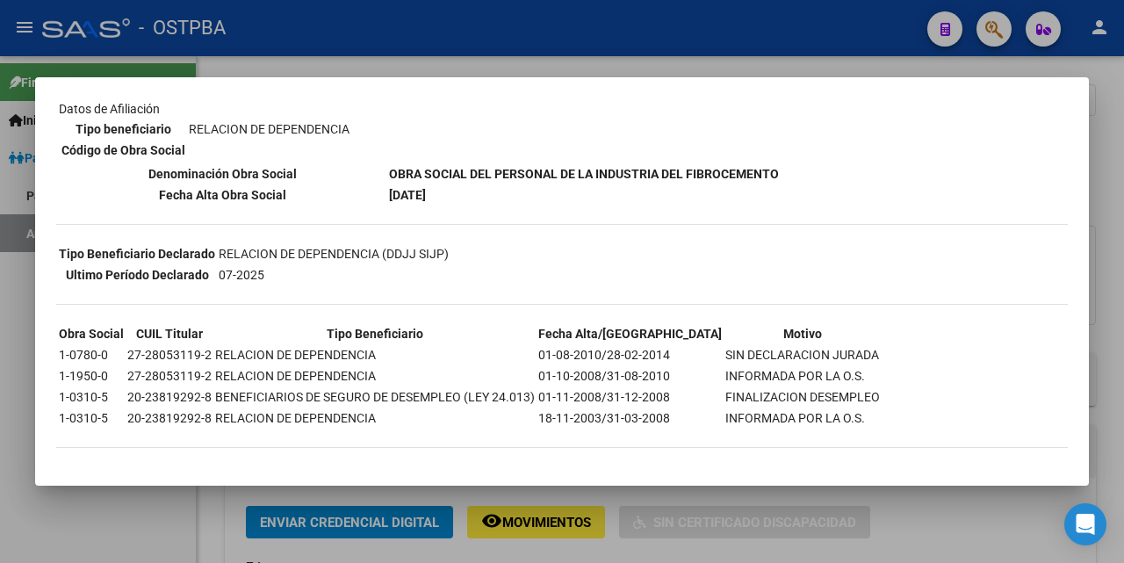
scroll to position [264, 0]
click at [406, 69] on div at bounding box center [562, 281] width 1124 height 563
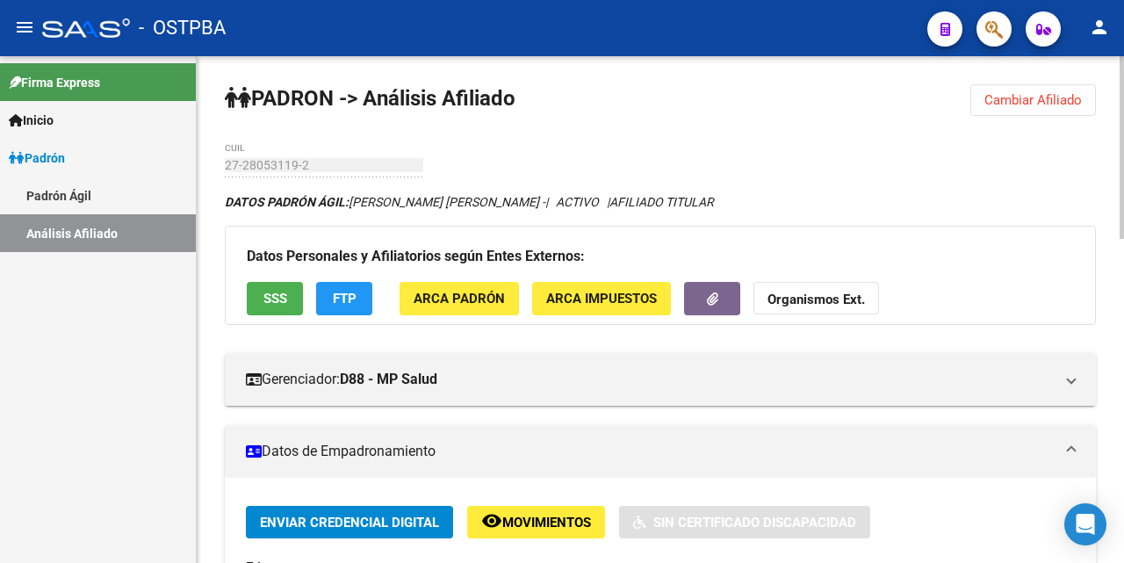
click at [349, 298] on span "FTP" at bounding box center [345, 300] width 24 height 16
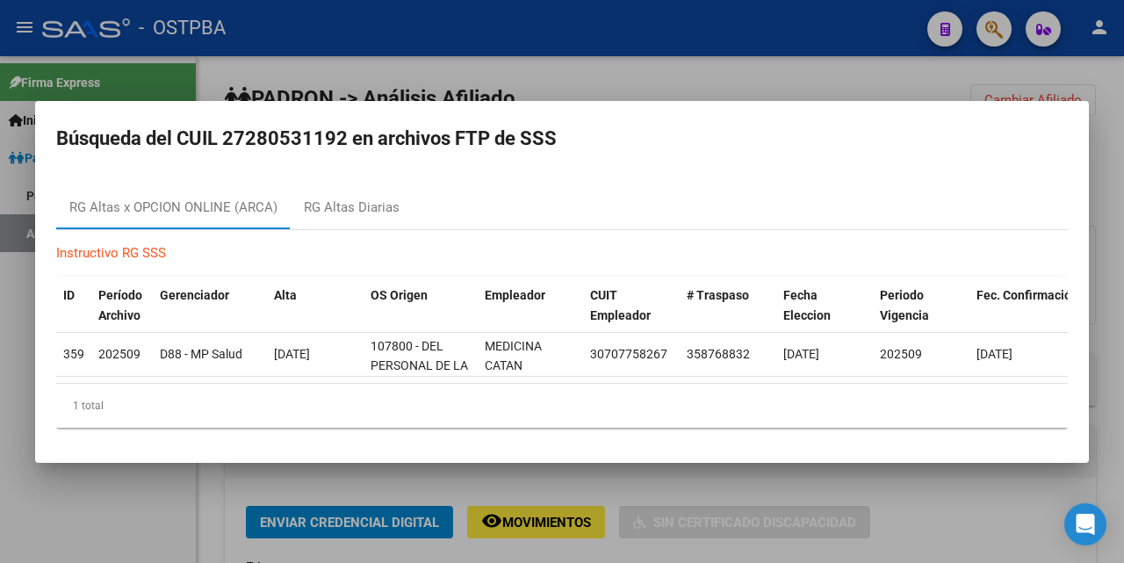
click at [731, 73] on div at bounding box center [562, 281] width 1124 height 563
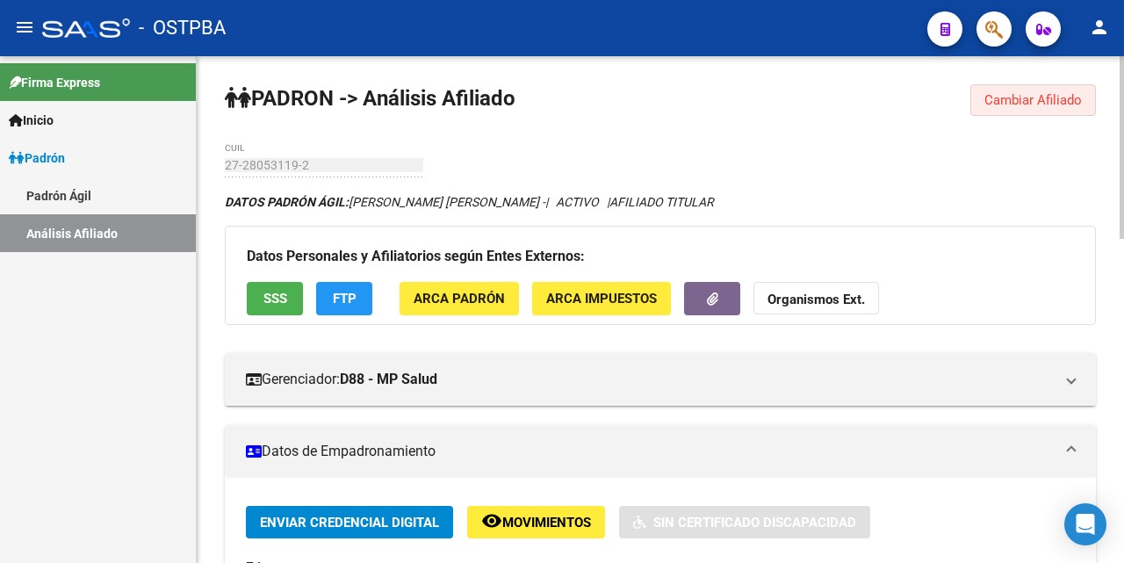
drag, startPoint x: 1005, startPoint y: 97, endPoint x: 992, endPoint y: 90, distance: 15.4
click at [1005, 95] on span "Cambiar Afiliado" at bounding box center [1032, 100] width 97 height 16
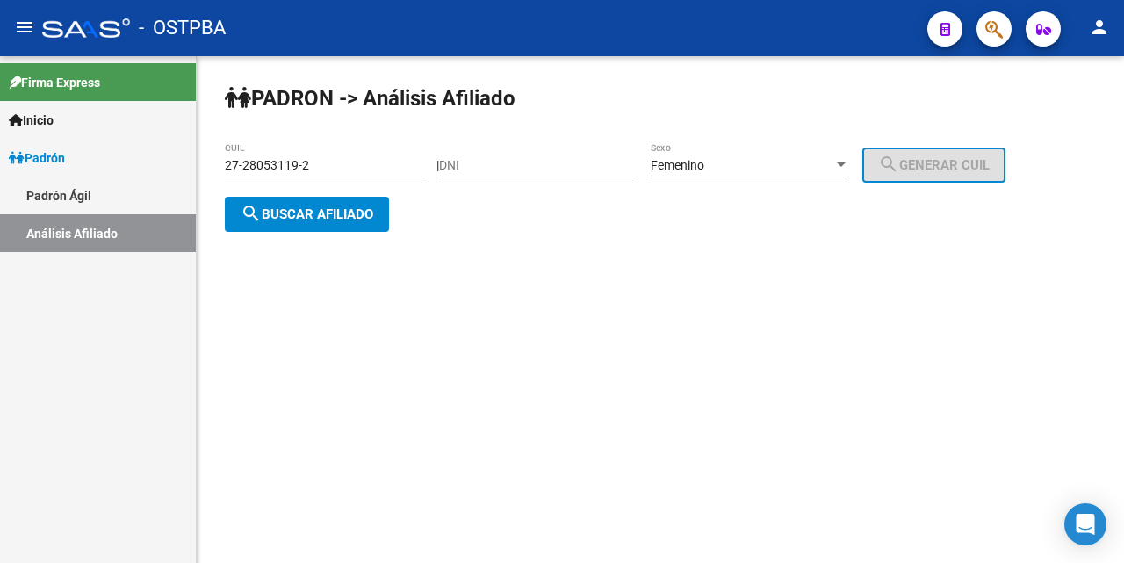
click at [396, 164] on input "27-28053119-2" at bounding box center [324, 165] width 198 height 15
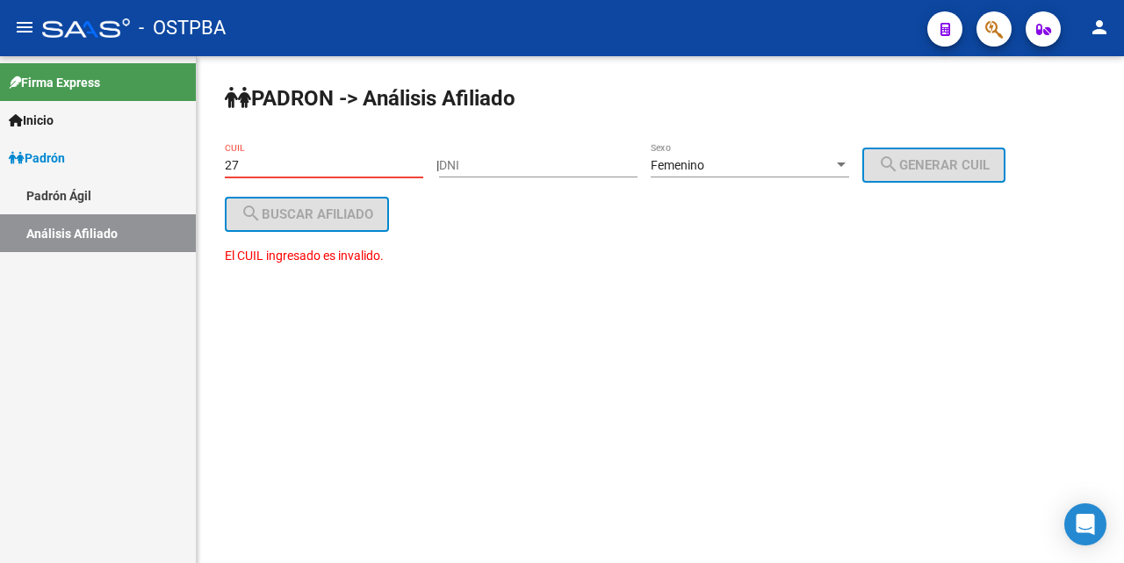
type input "2"
click at [256, 163] on input "27-22202768-1" at bounding box center [324, 165] width 198 height 15
click at [300, 166] on input "27-22027681" at bounding box center [324, 165] width 198 height 15
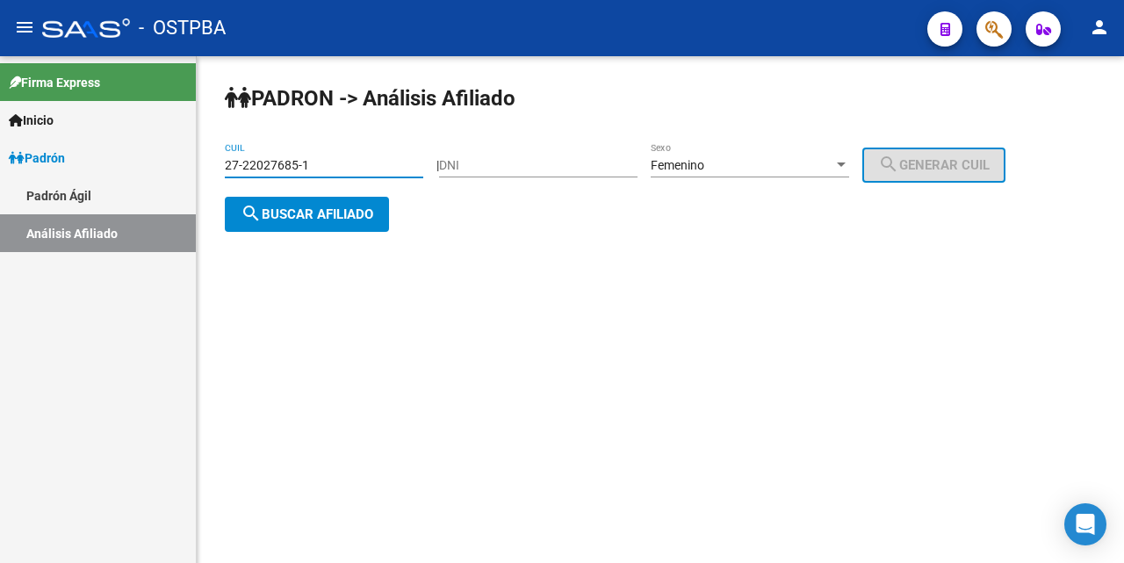
click at [333, 221] on button "search Buscar afiliado" at bounding box center [307, 214] width 164 height 35
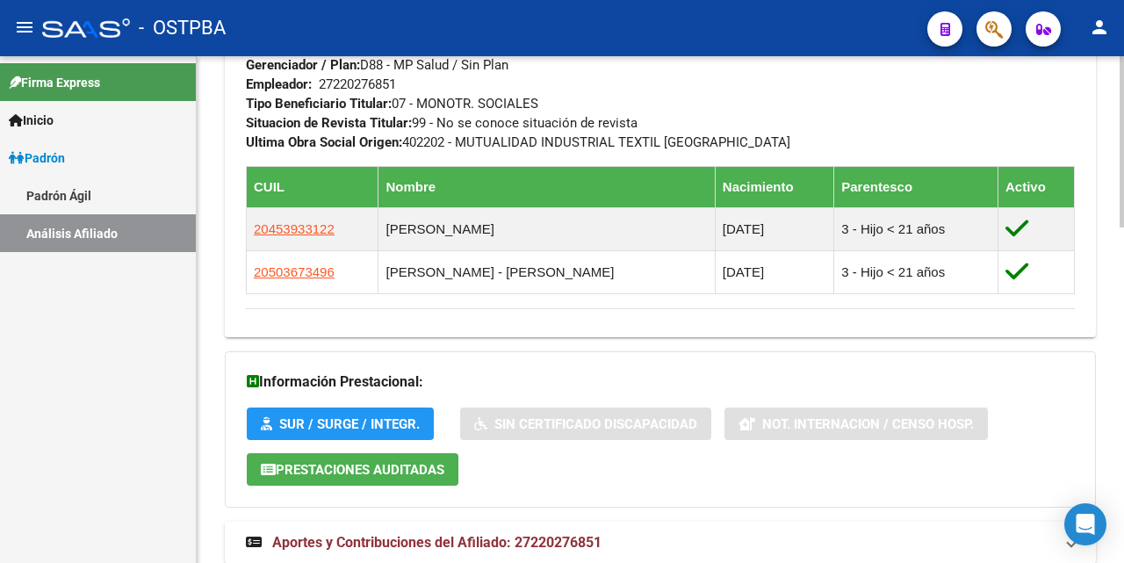
scroll to position [995, 0]
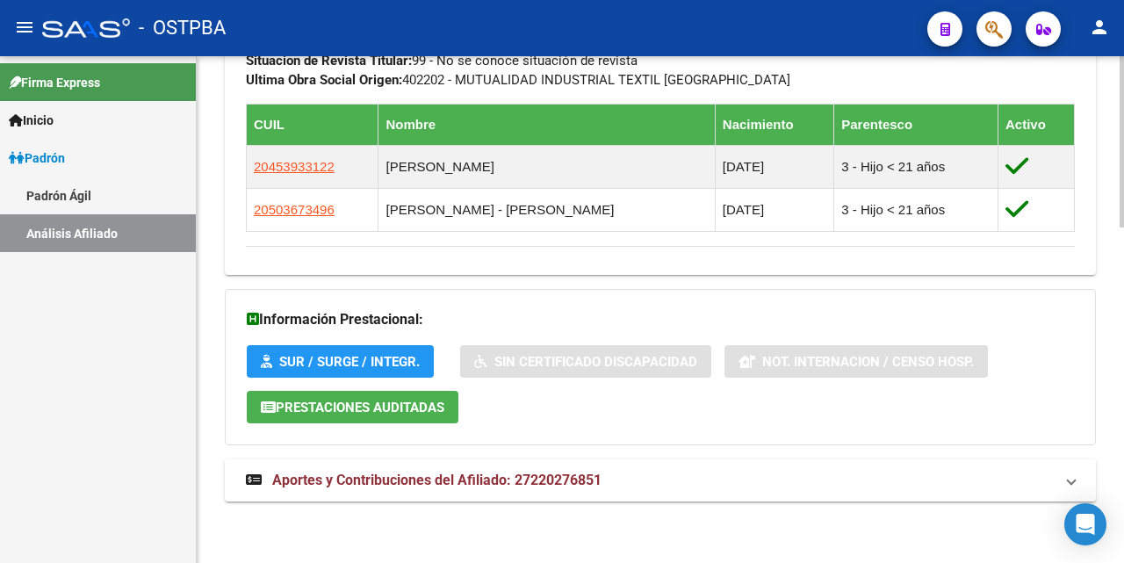
click at [455, 482] on span "Aportes y Contribuciones del Afiliado: 27220276851" at bounding box center [436, 480] width 329 height 17
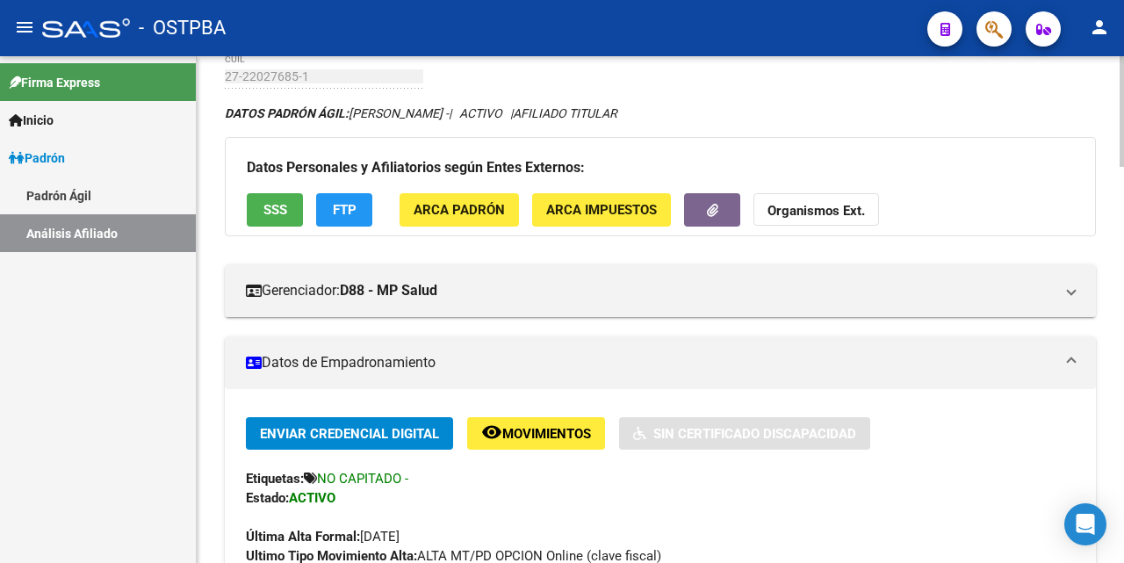
scroll to position [29, 0]
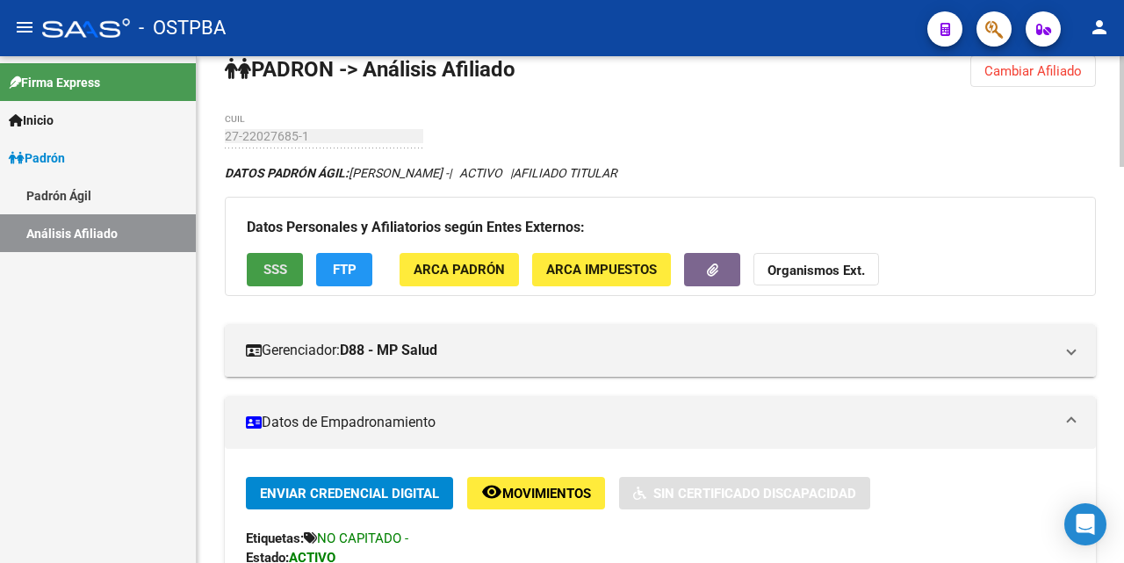
click at [281, 265] on span "SSS" at bounding box center [275, 271] width 24 height 16
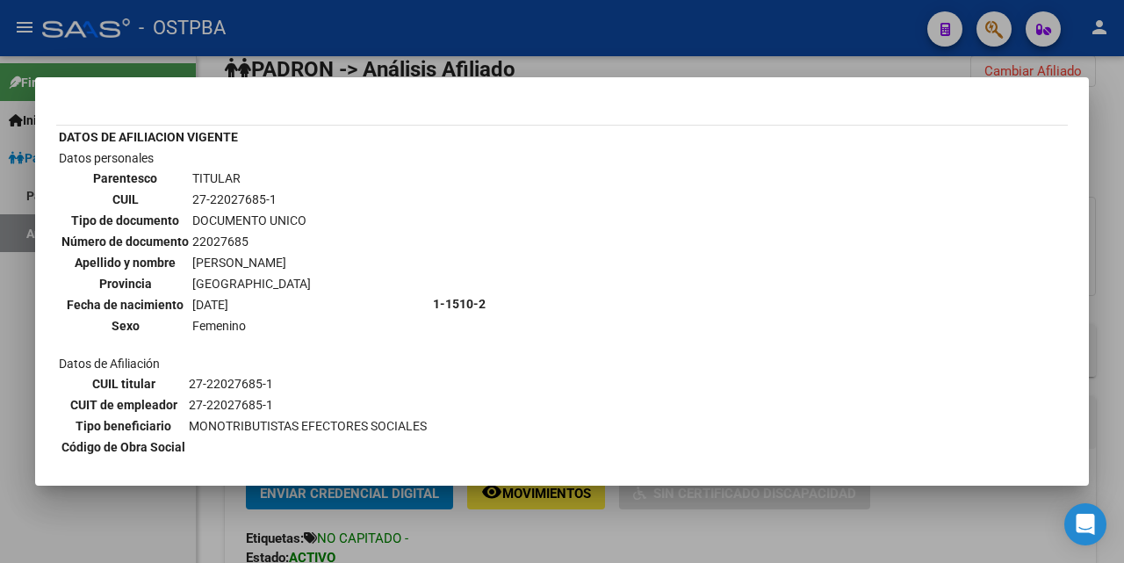
scroll to position [0, 0]
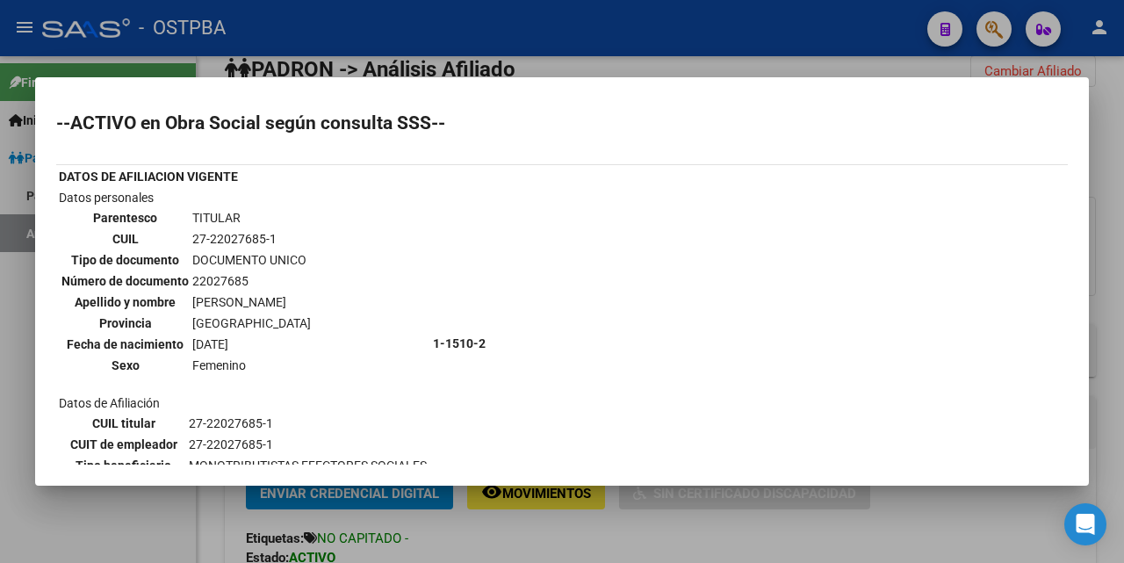
click at [689, 68] on div at bounding box center [562, 281] width 1124 height 563
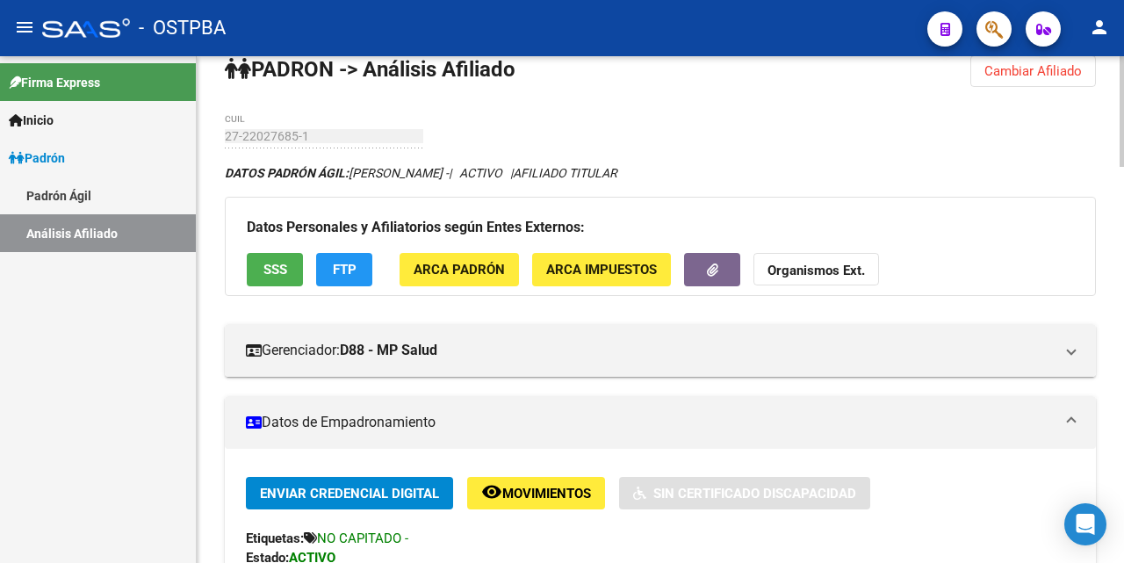
click at [339, 270] on span "FTP" at bounding box center [345, 271] width 24 height 16
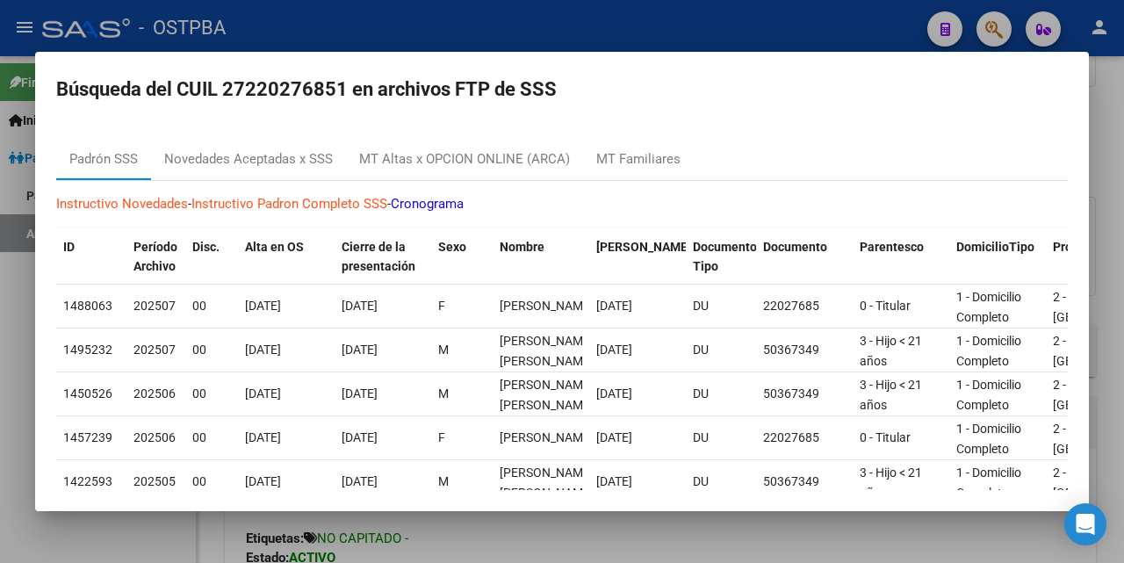
click at [594, 11] on div at bounding box center [562, 281] width 1124 height 563
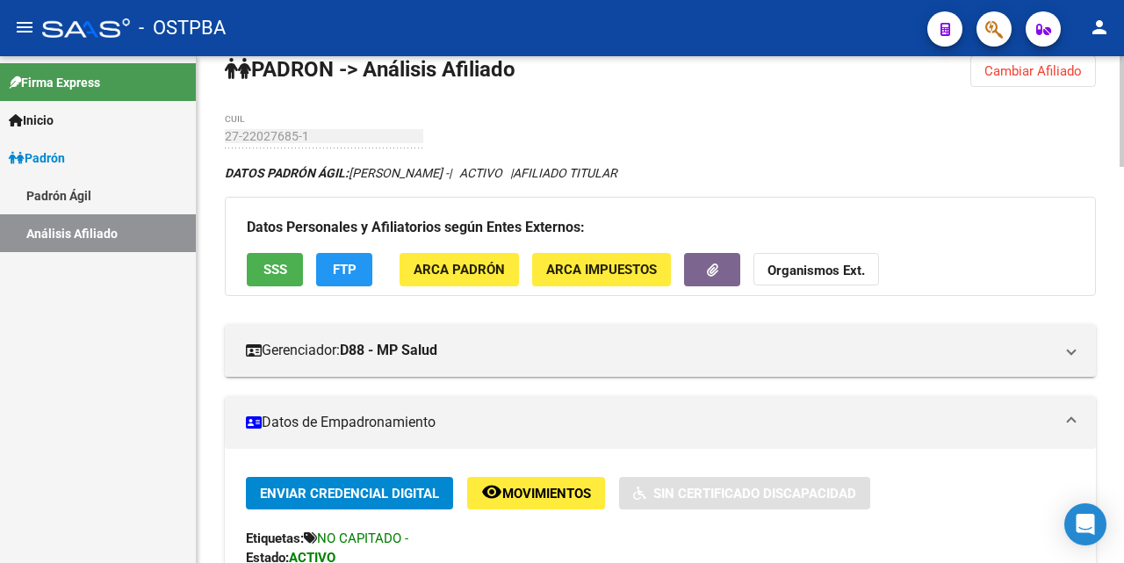
click at [441, 268] on span "ARCA Padrón" at bounding box center [459, 271] width 91 height 16
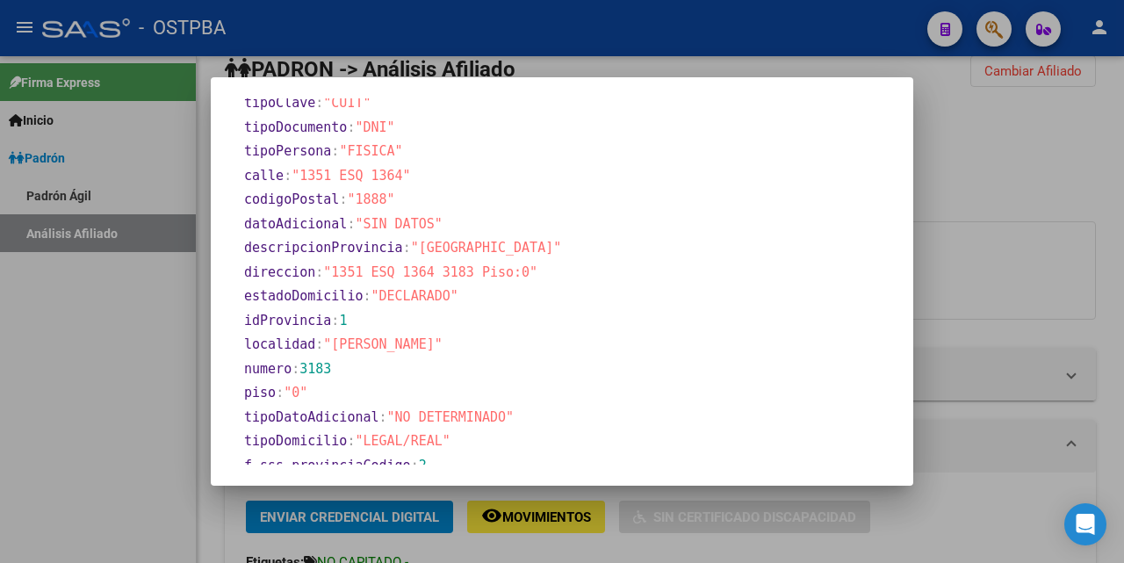
scroll to position [1004, 0]
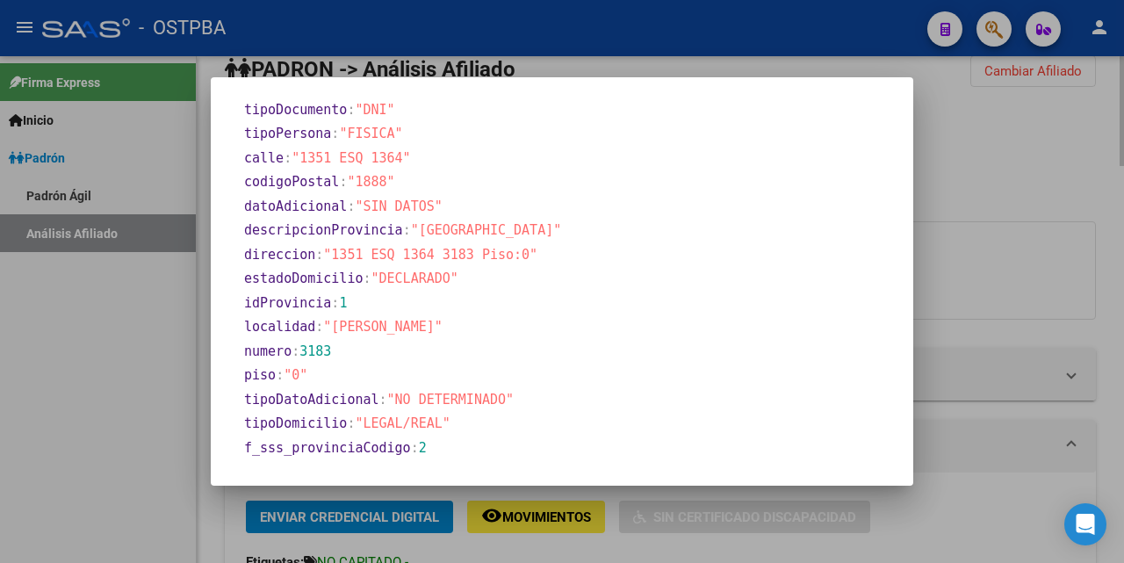
click at [616, 60] on div at bounding box center [562, 281] width 1124 height 563
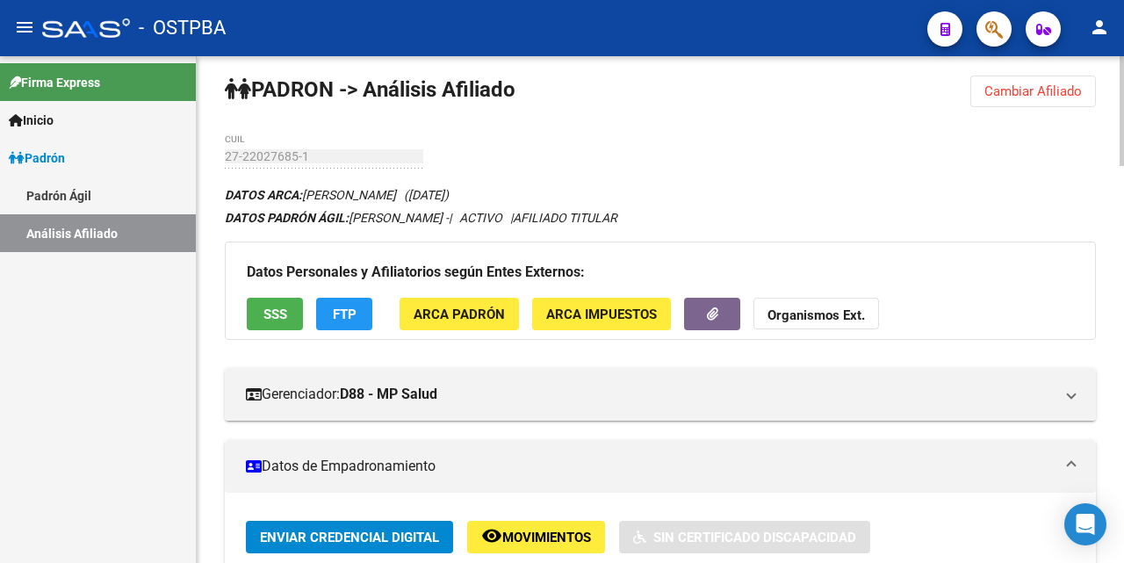
scroll to position [0, 0]
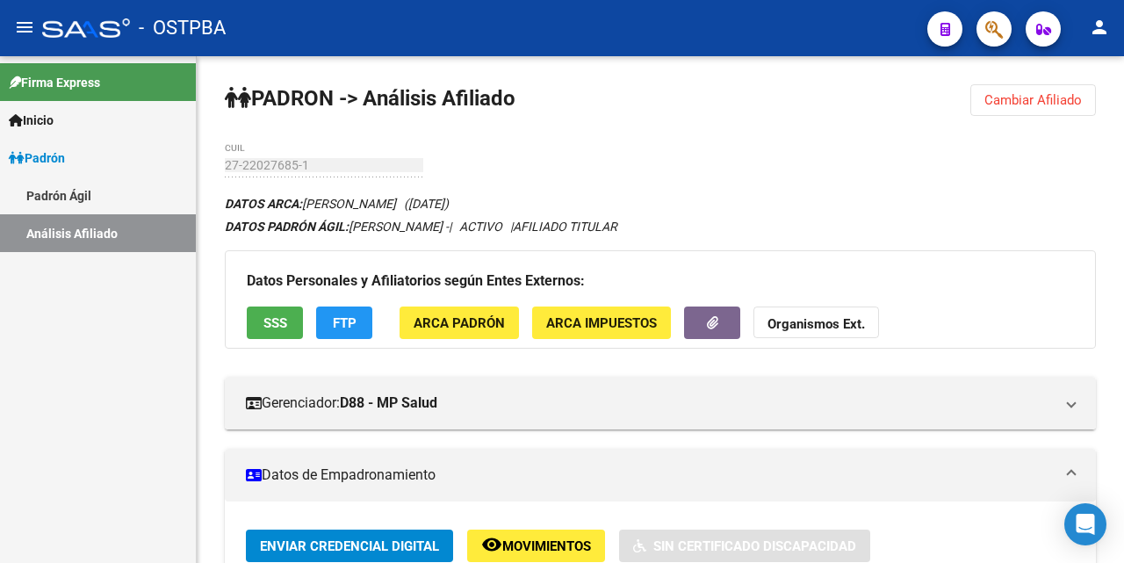
click at [705, 45] on div "- OSTPBA" at bounding box center [477, 28] width 871 height 39
click at [1039, 104] on span "Cambiar Afiliado" at bounding box center [1032, 100] width 97 height 16
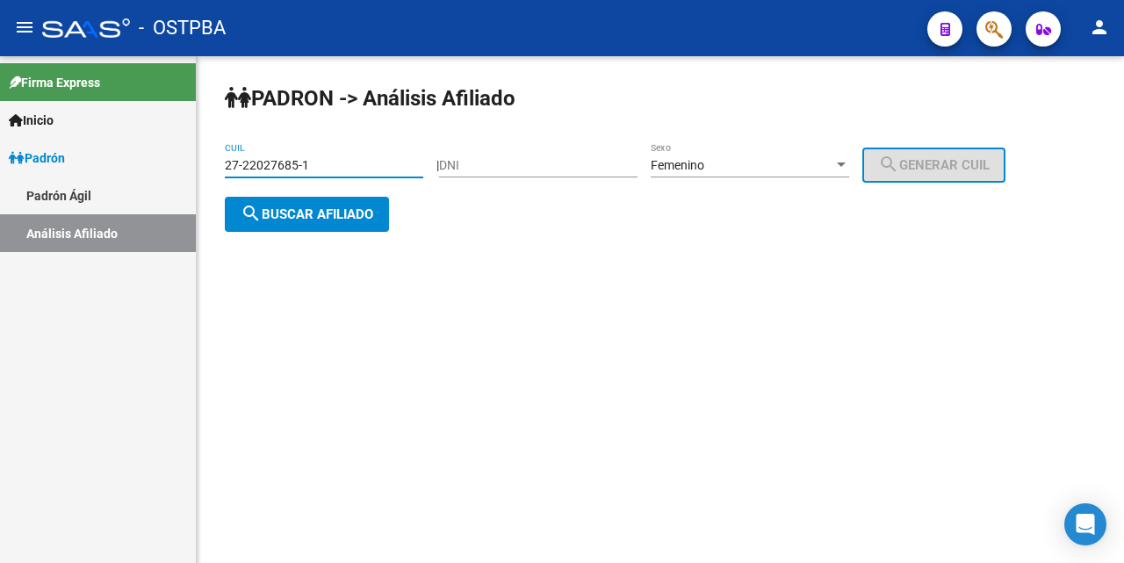
drag, startPoint x: 328, startPoint y: 159, endPoint x: 421, endPoint y: 148, distance: 92.9
click at [335, 158] on input "27-22027685-1" at bounding box center [324, 165] width 198 height 15
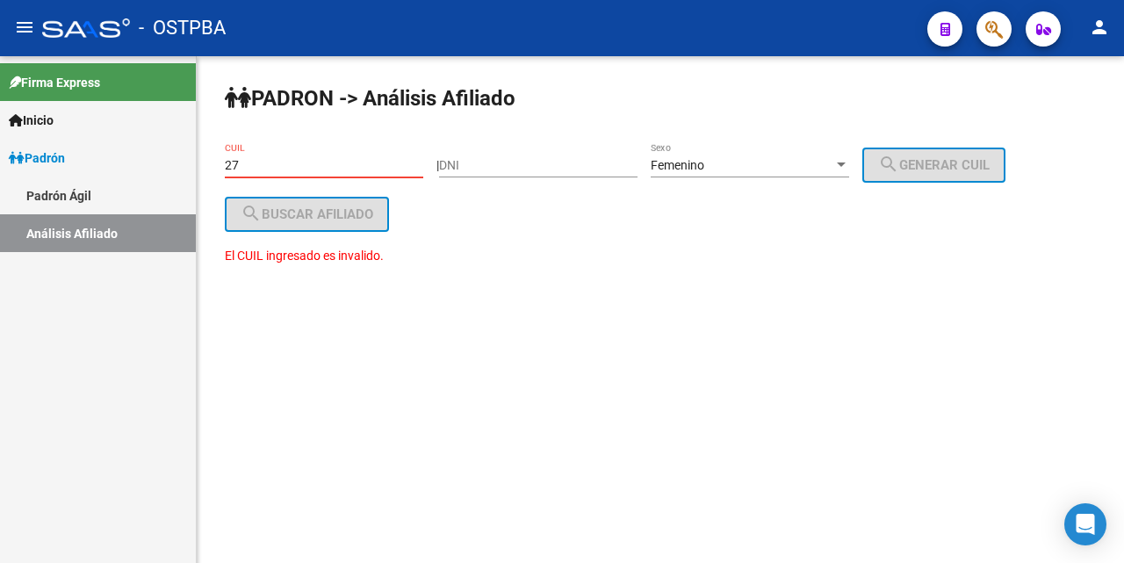
type input "2"
click at [816, 32] on div "- OSTPBA" at bounding box center [477, 28] width 871 height 39
